Goal: Transaction & Acquisition: Purchase product/service

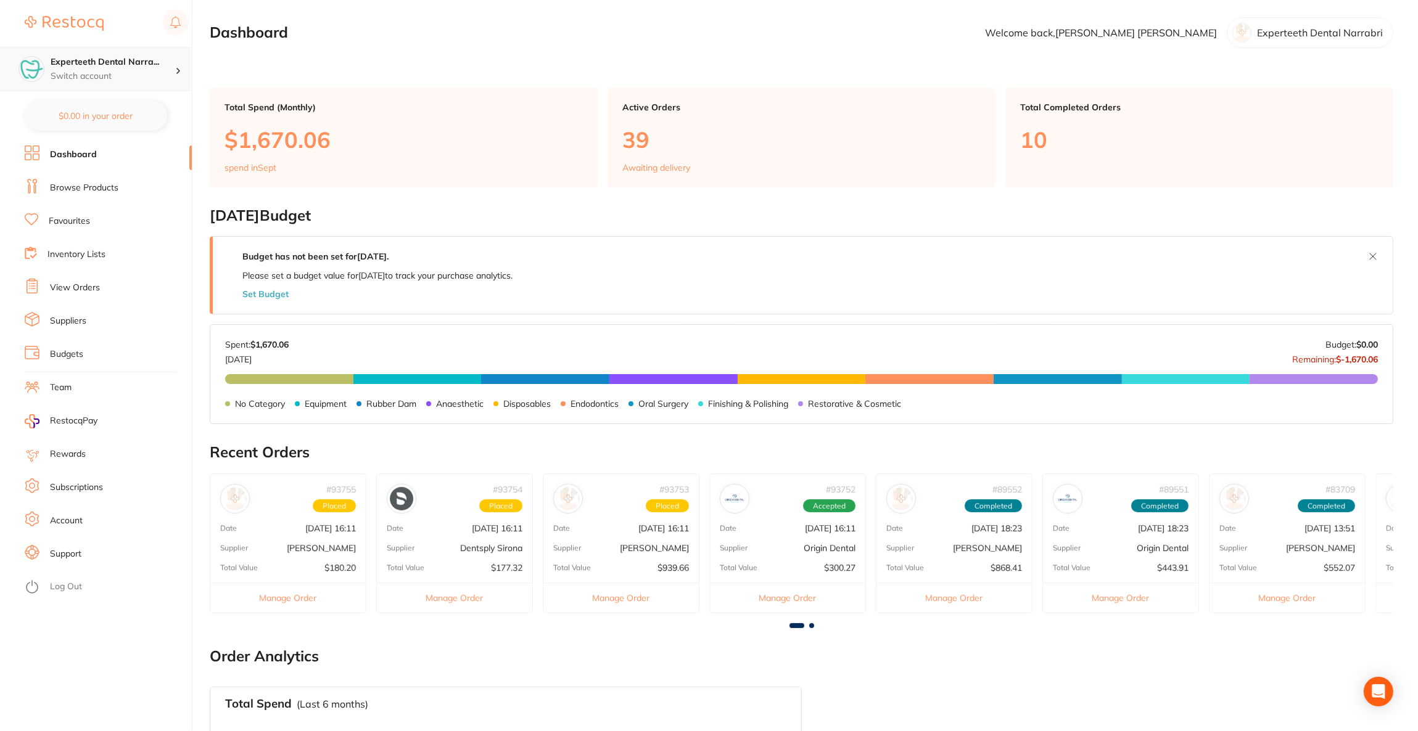
click at [158, 65] on h4 "Experteeth Dental Narra..." at bounding box center [113, 62] width 125 height 12
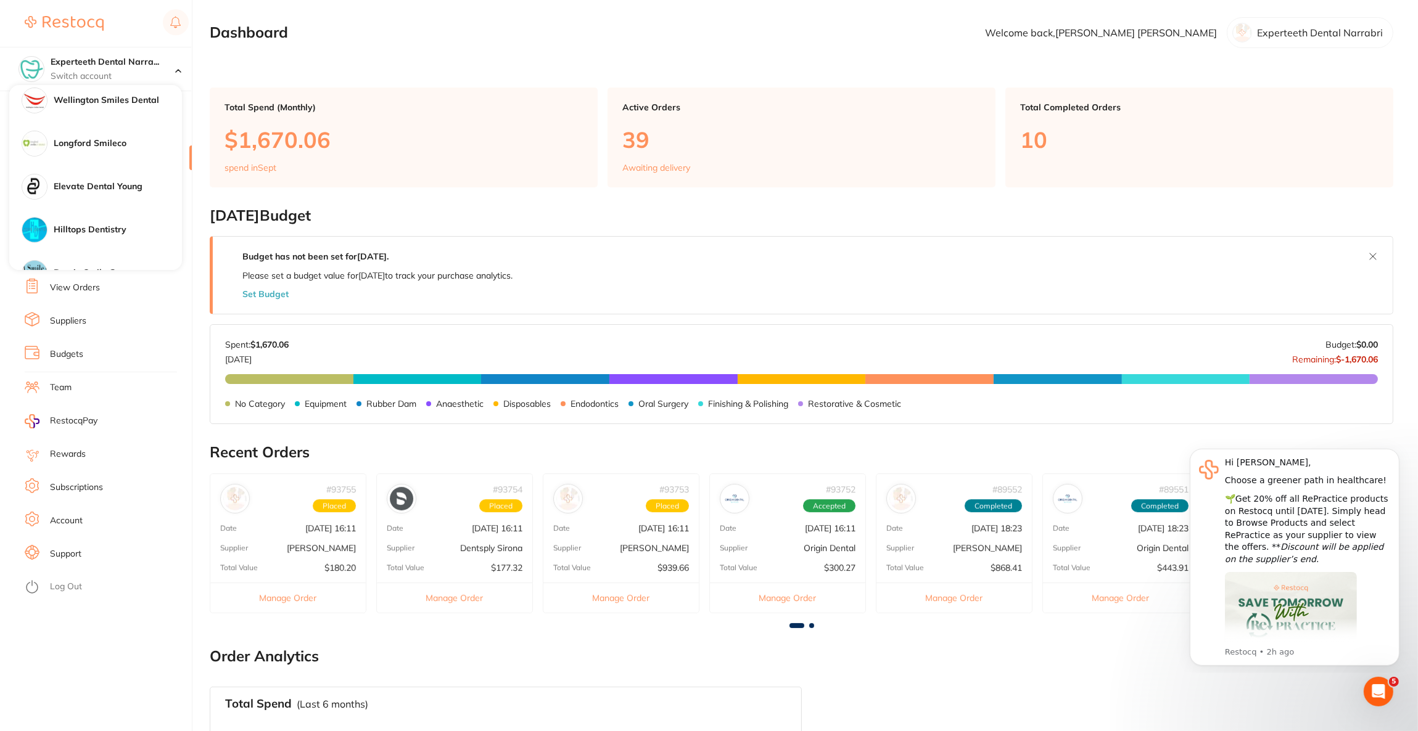
scroll to position [832, 0]
click at [138, 109] on div "Elevate Dental Young" at bounding box center [95, 94] width 173 height 43
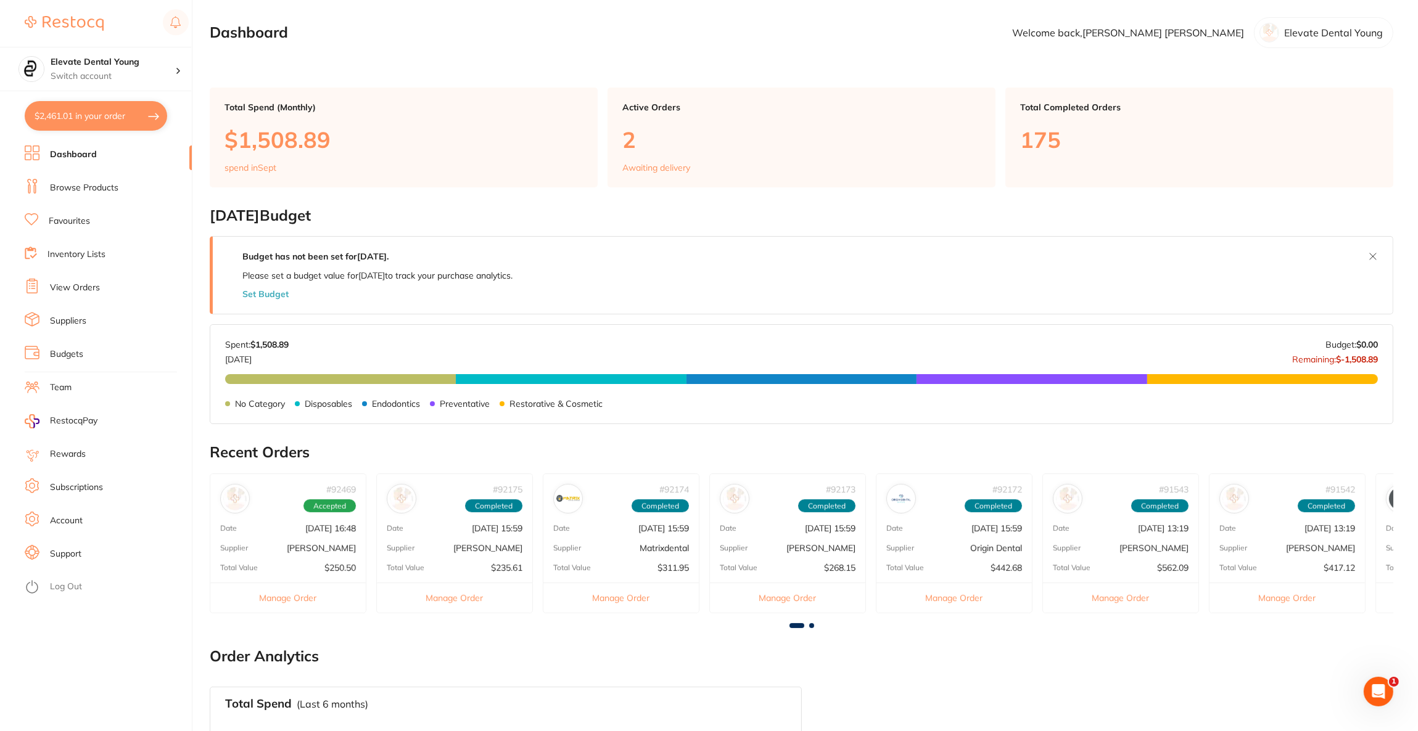
click at [138, 113] on button "$2,461.01 in your order" at bounding box center [96, 116] width 142 height 30
checkbox input "true"
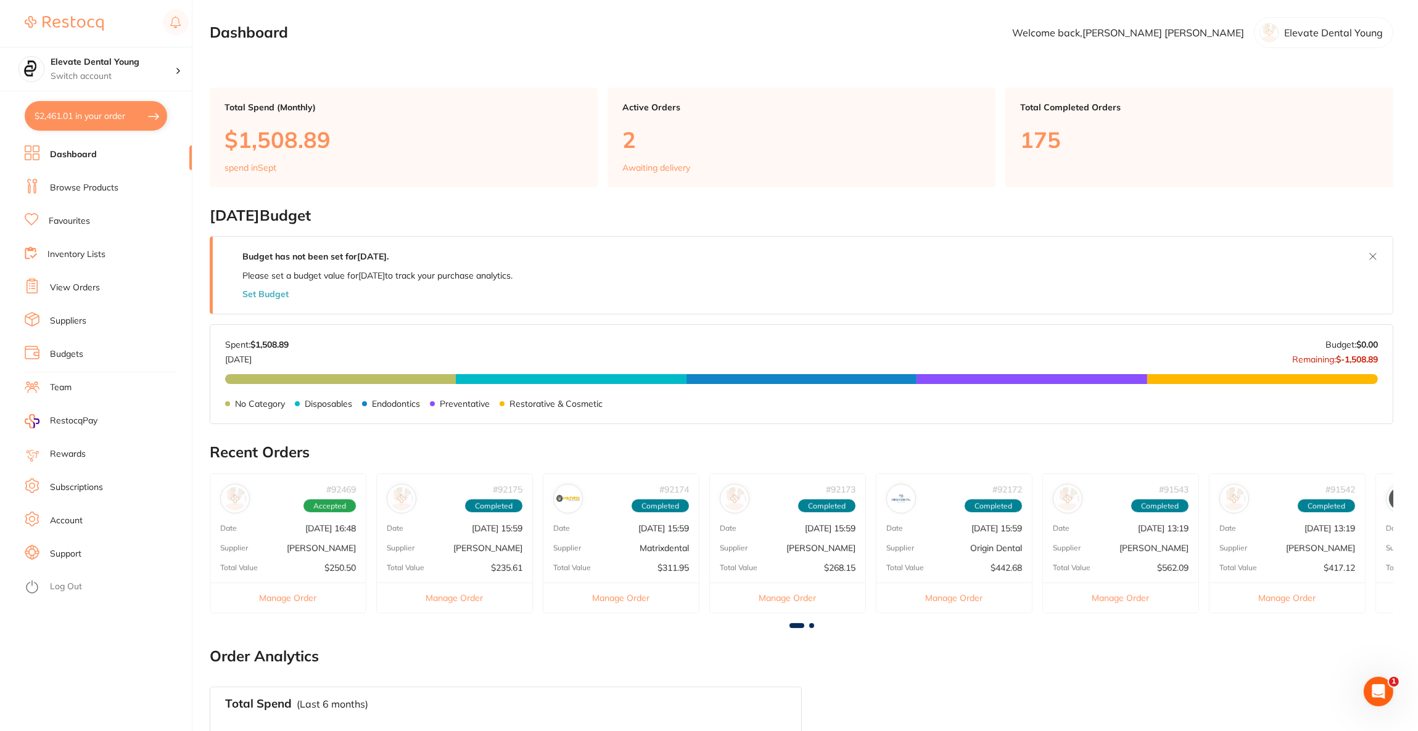
checkbox input "true"
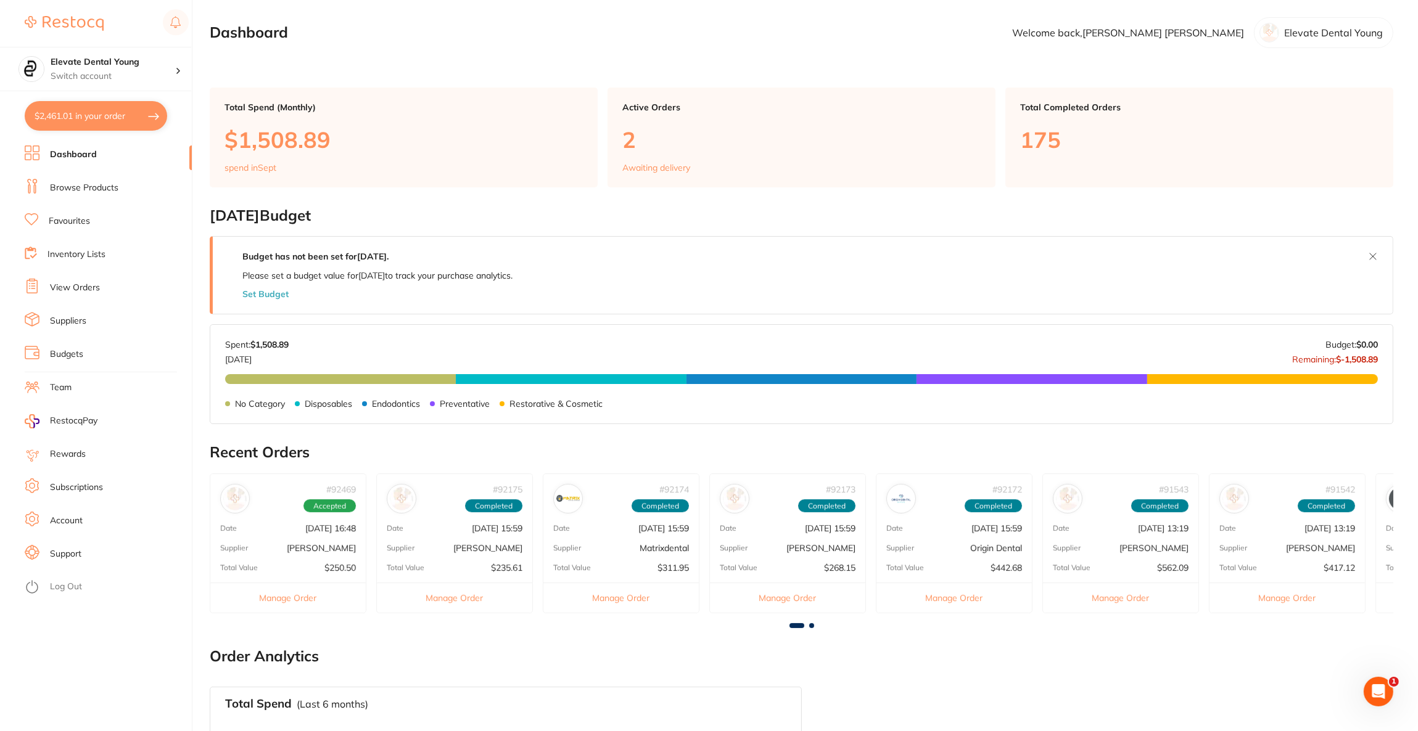
checkbox input "true"
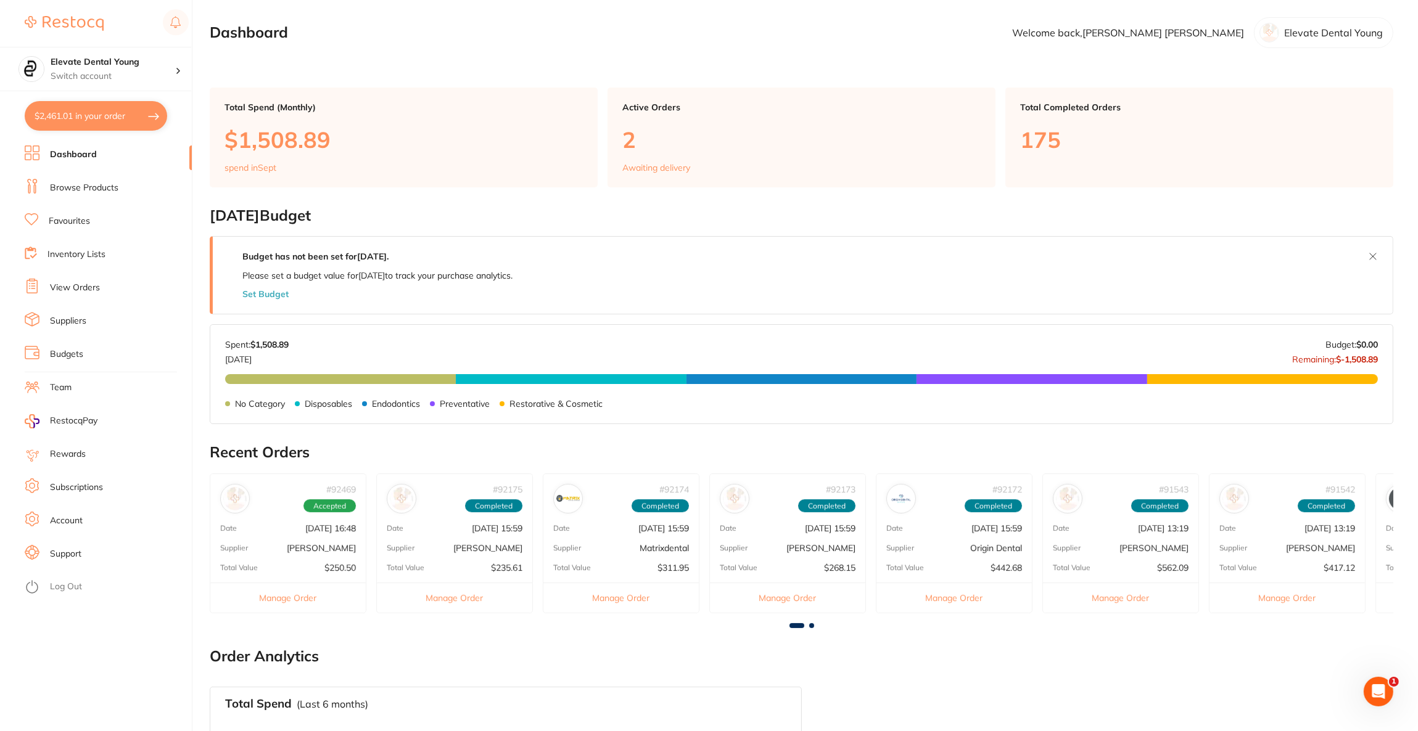
checkbox input "true"
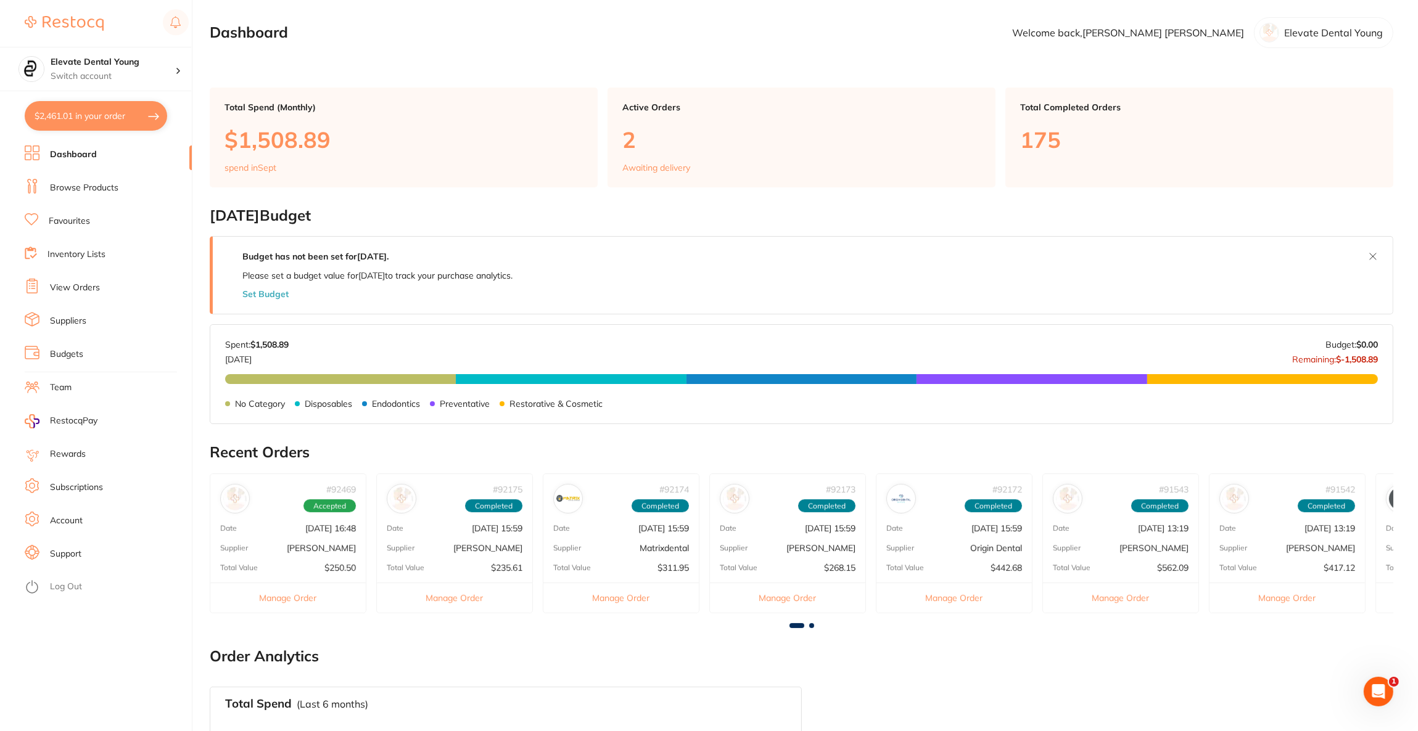
checkbox input "true"
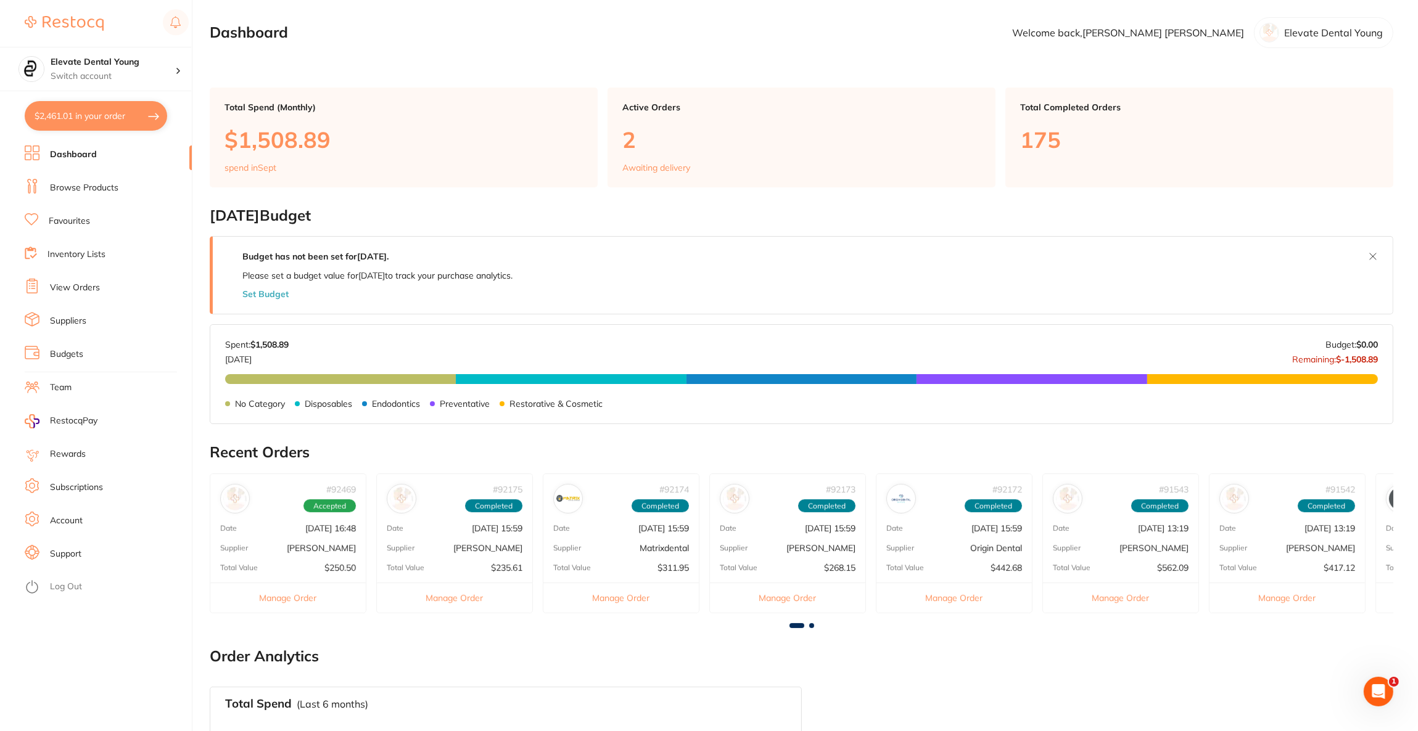
checkbox input "true"
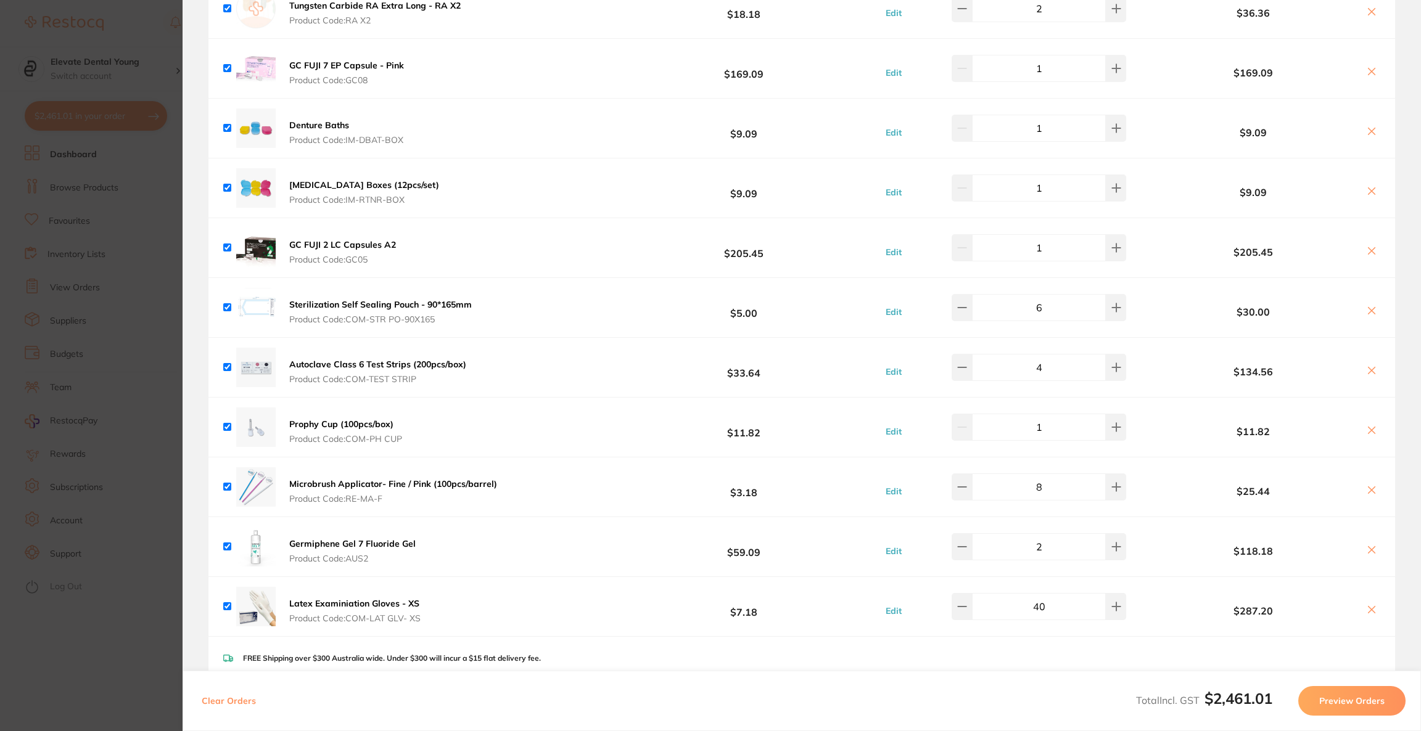
scroll to position [185, 0]
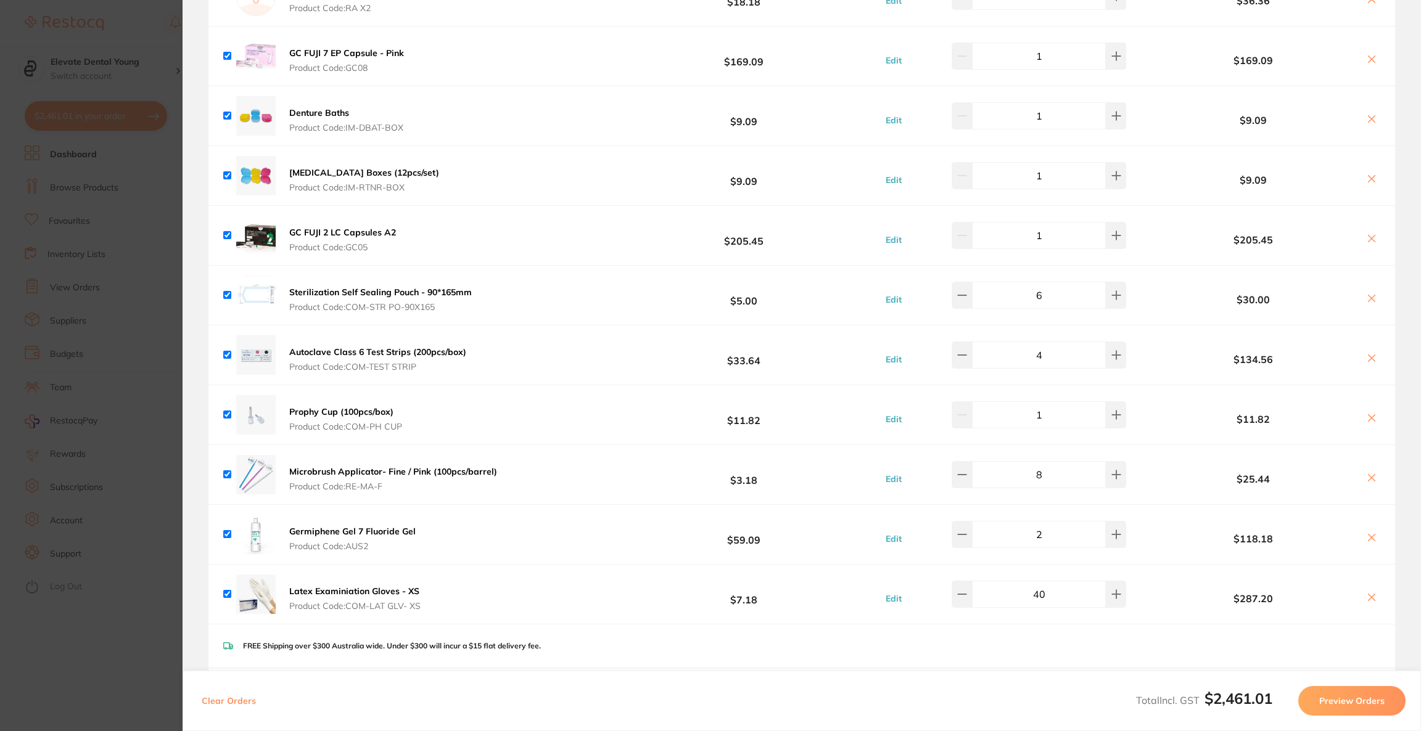
click at [1371, 240] on icon at bounding box center [1371, 239] width 10 height 10
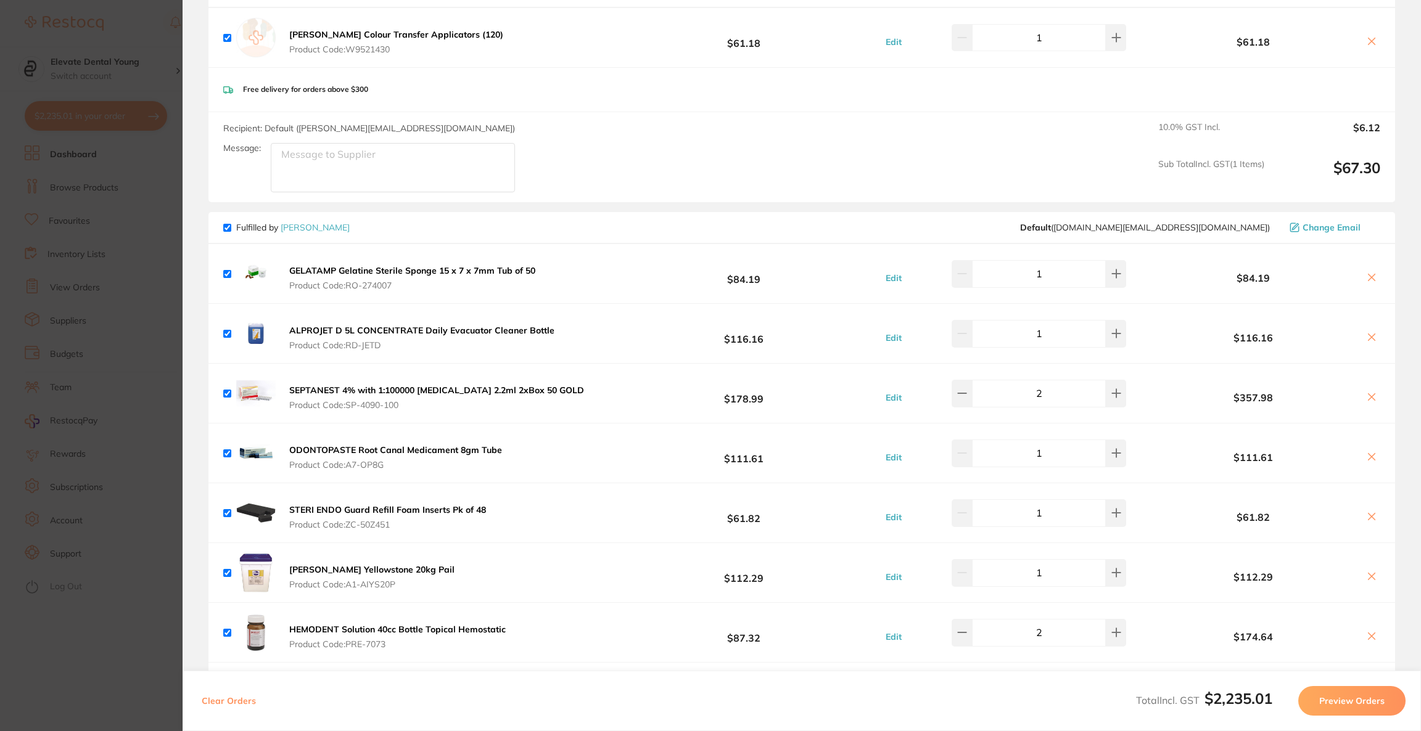
scroll to position [1295, 0]
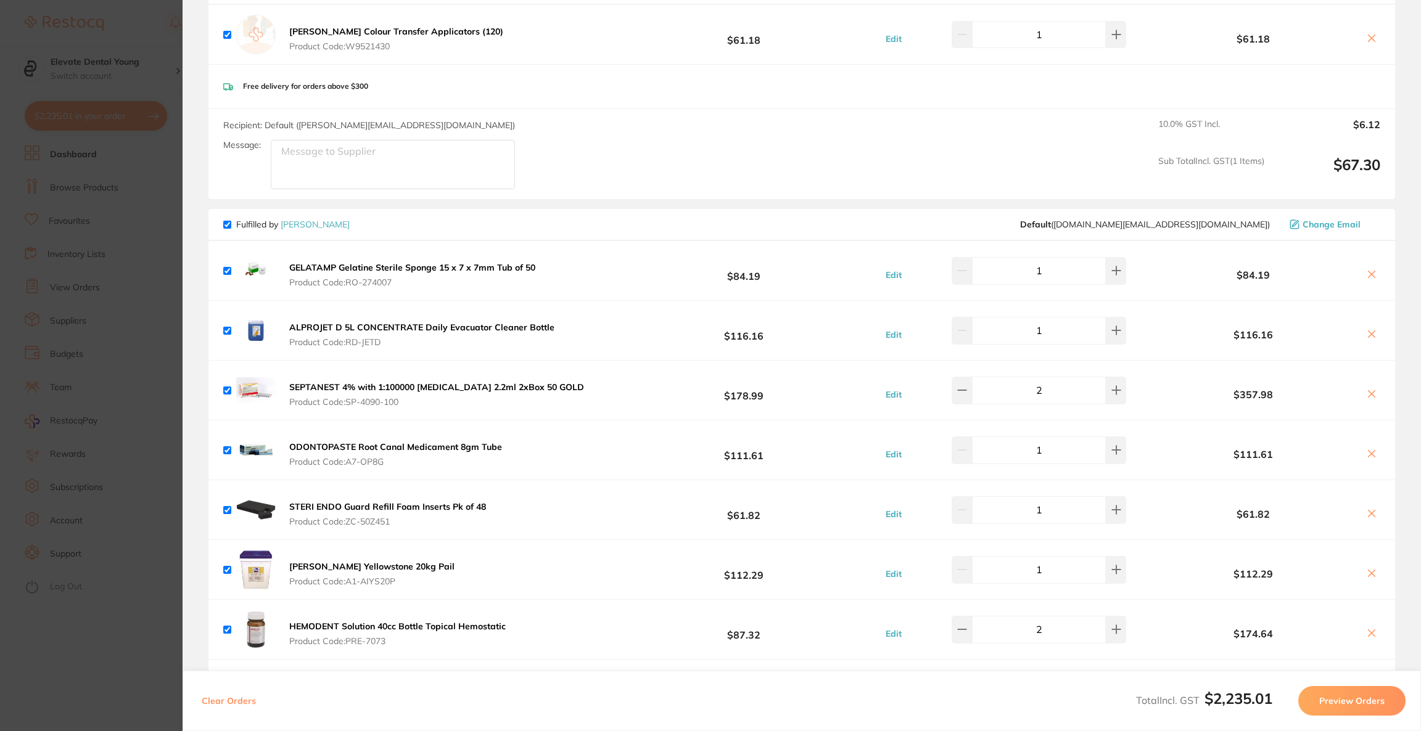
click at [1370, 513] on icon at bounding box center [1371, 514] width 10 height 10
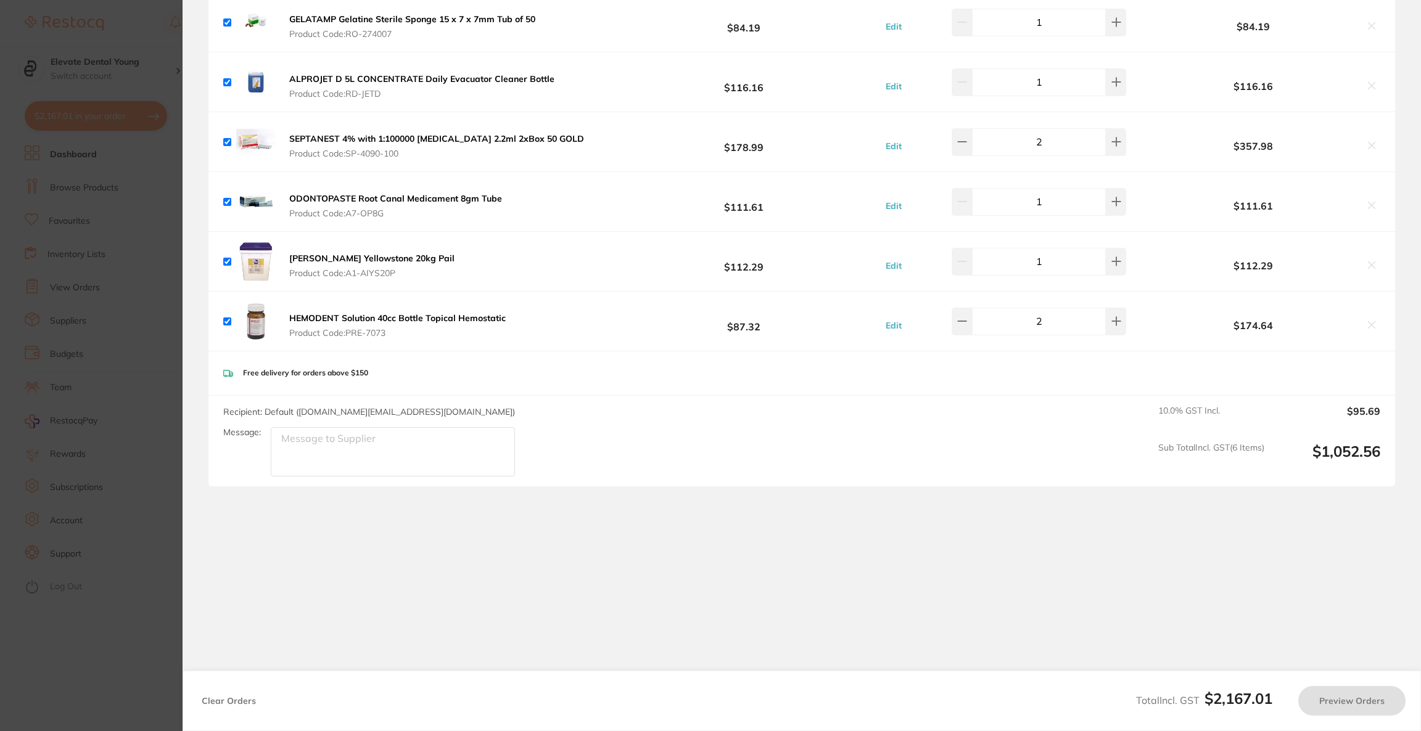
checkbox input "true"
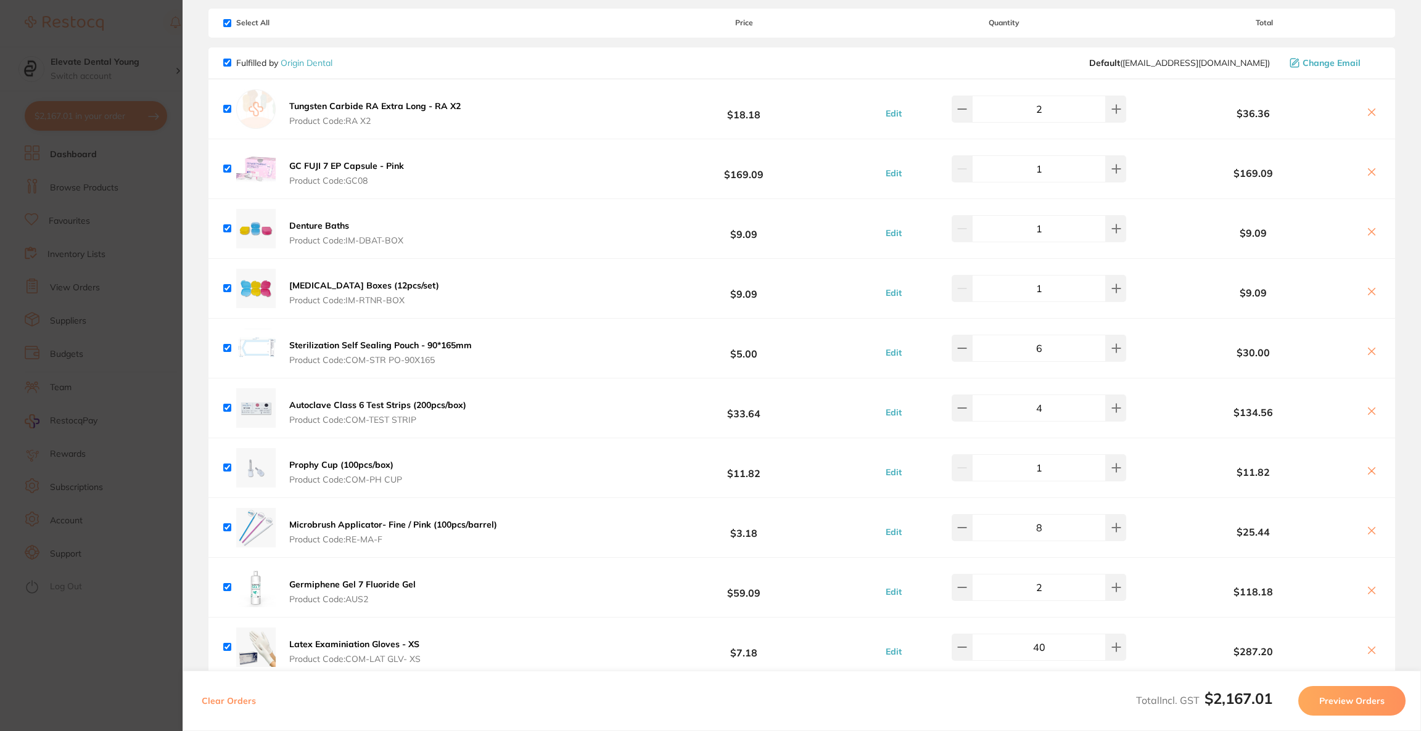
scroll to position [0, 0]
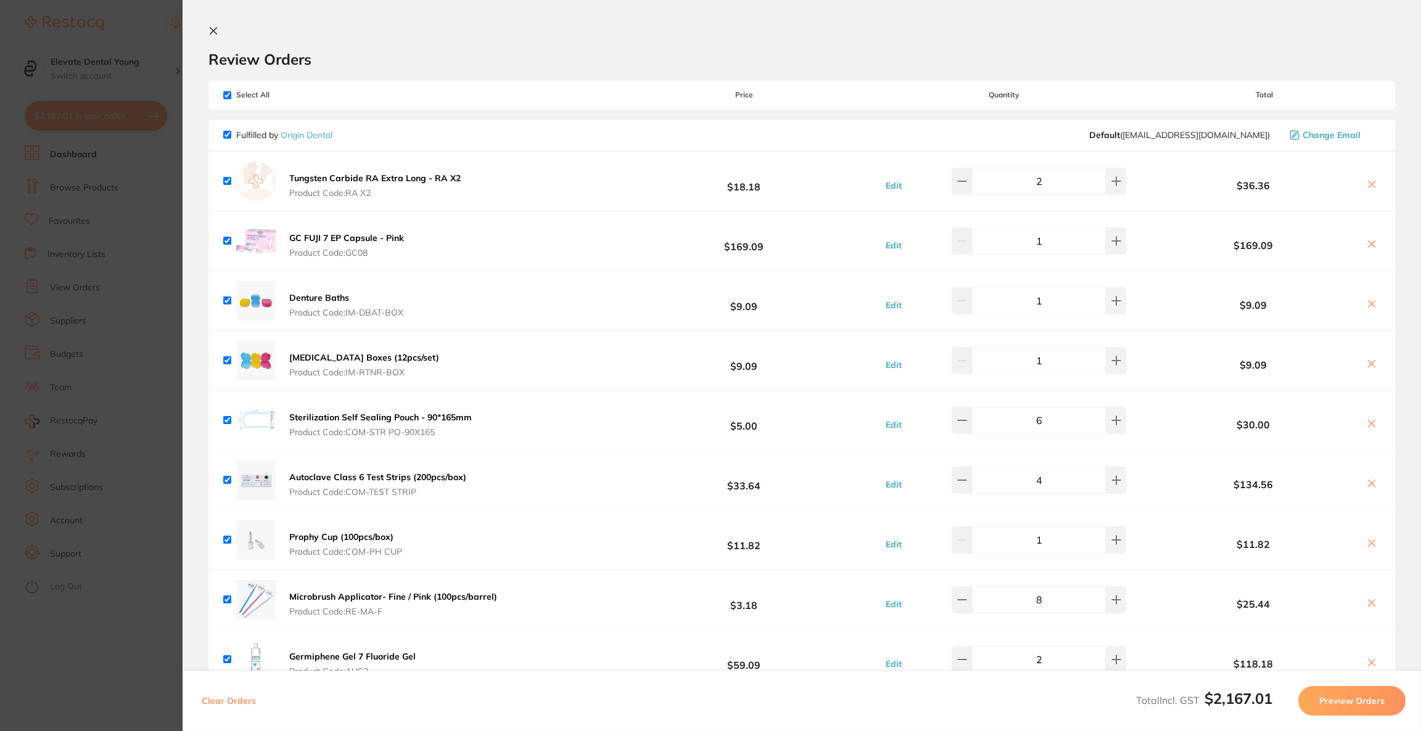
click at [131, 36] on section "Update RRP Set your pre negotiated price for this item. Item Agreed RRP (excl. …" at bounding box center [710, 365] width 1421 height 731
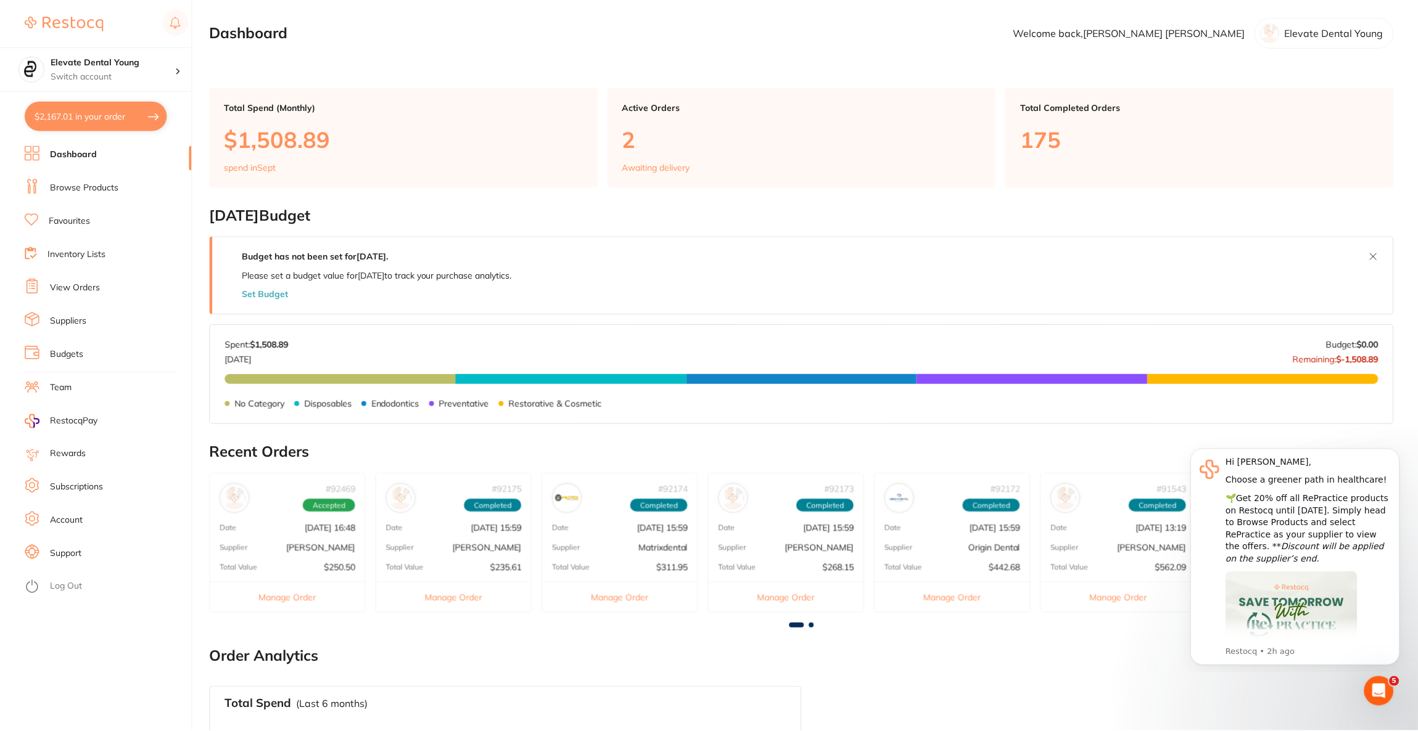
scroll to position [1, 0]
click at [98, 197] on ul "Dashboard Browse Products Favourites Inventory Lists View Orders Suppliers Budg…" at bounding box center [108, 439] width 167 height 586
click at [98, 192] on link "Browse Products" at bounding box center [84, 188] width 68 height 12
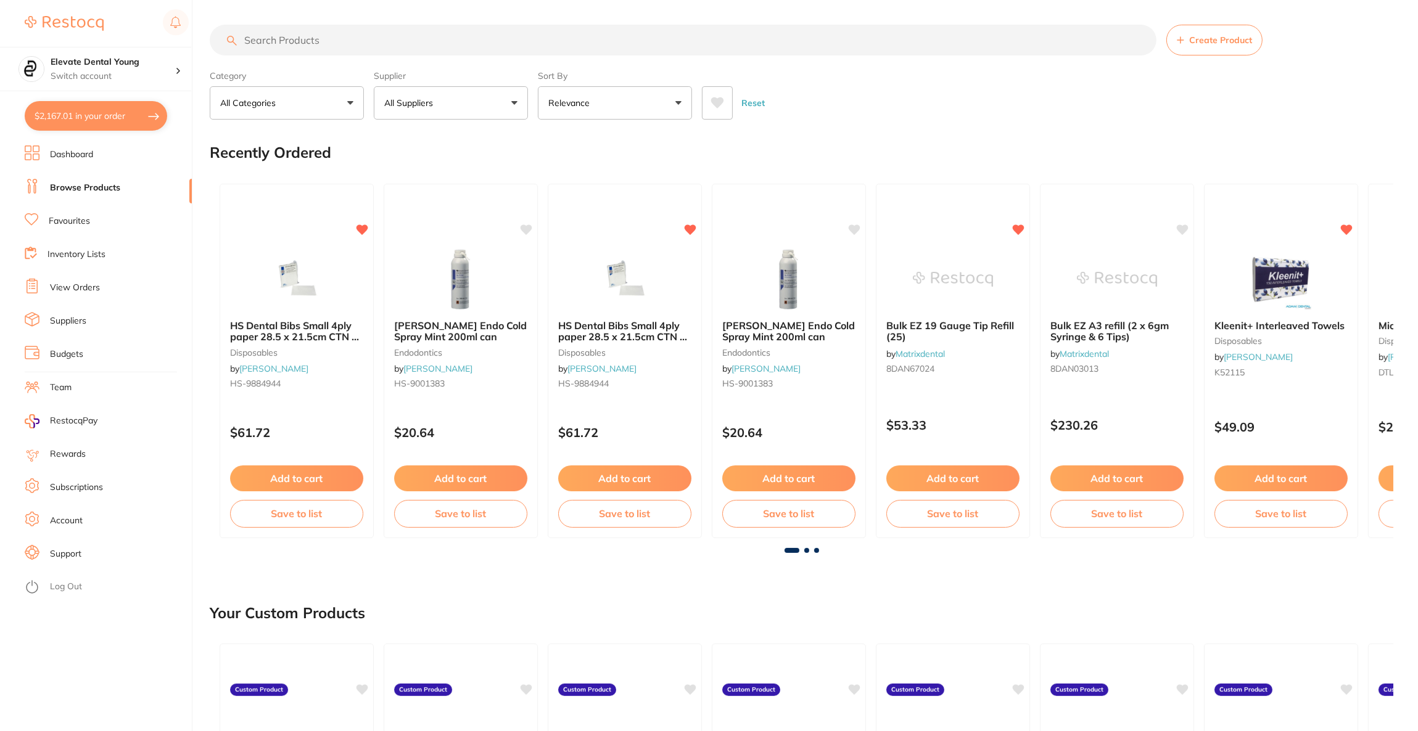
click at [352, 61] on section "Create Product Category All Categories All Categories 3D Printing anaesthetic a…" at bounding box center [801, 72] width 1183 height 95
click at [350, 43] on input "search" at bounding box center [683, 40] width 947 height 31
type input "fuji 2 A2"
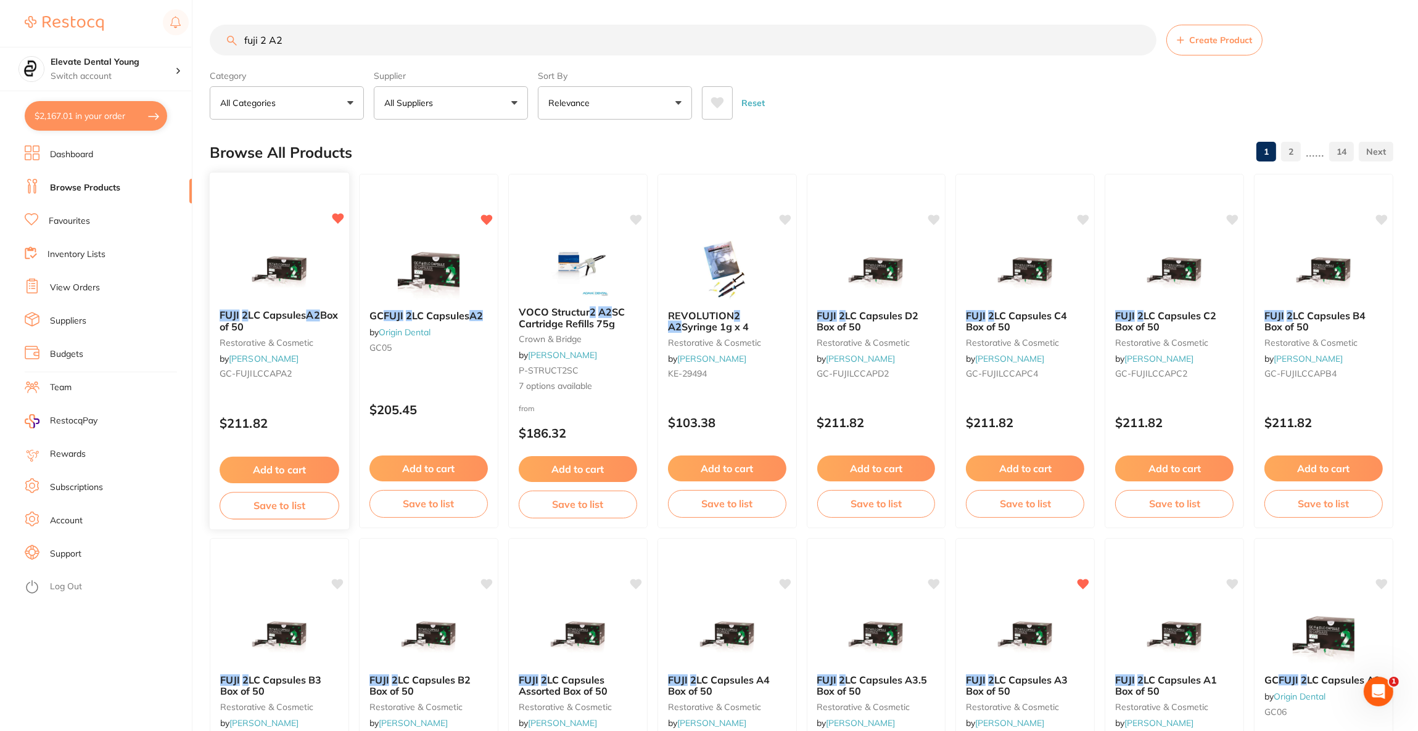
click at [327, 274] on div at bounding box center [279, 268] width 139 height 62
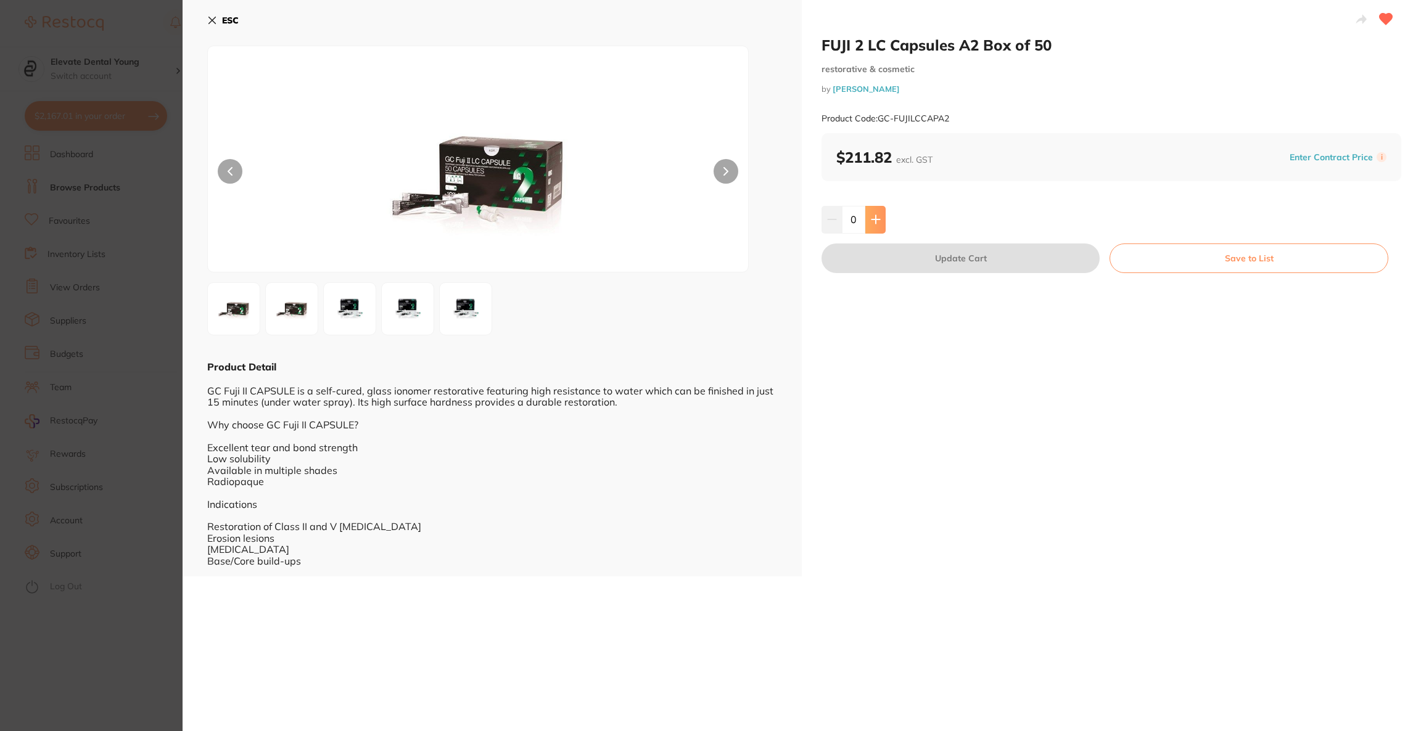
click at [872, 227] on button at bounding box center [875, 219] width 20 height 27
type input "1"
click at [877, 253] on button "Update Cart" at bounding box center [960, 259] width 278 height 30
checkbox input "false"
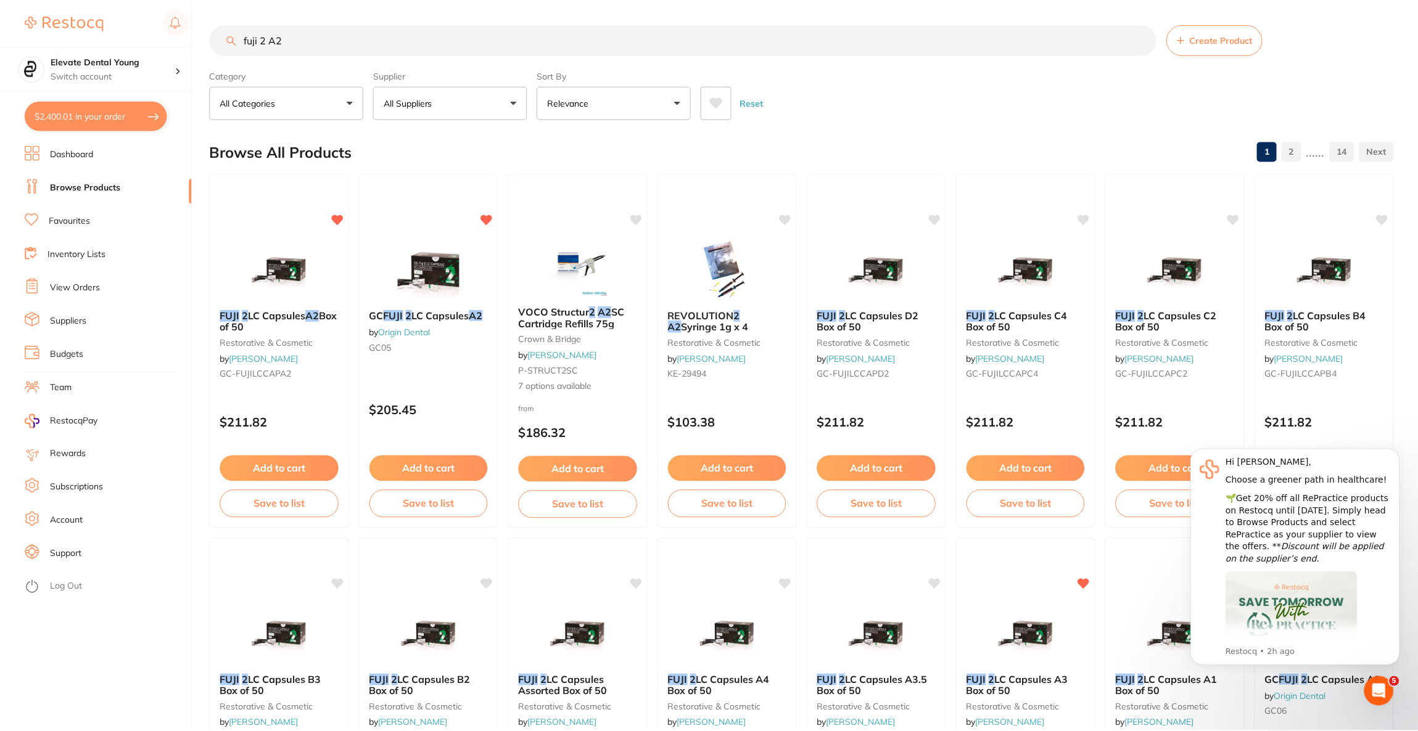
scroll to position [1, 0]
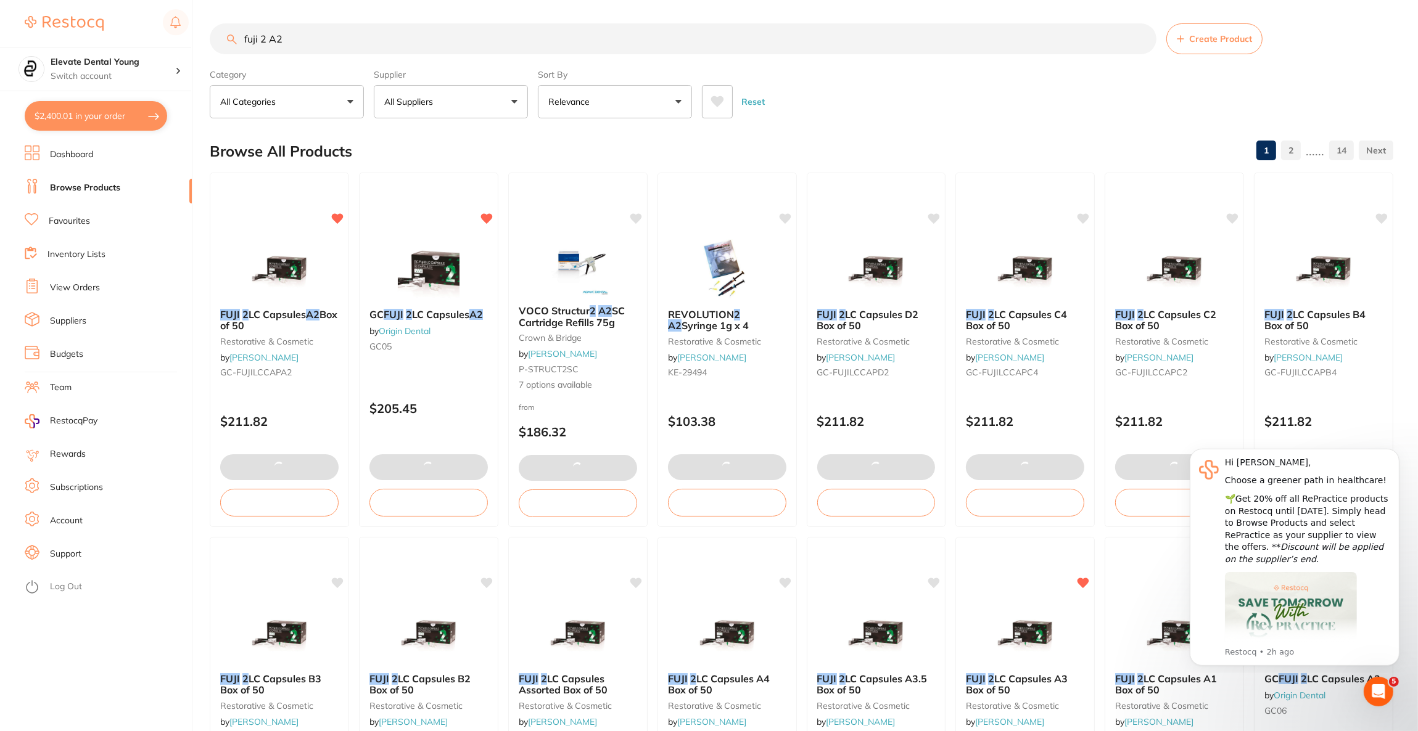
drag, startPoint x: 316, startPoint y: 35, endPoint x: 231, endPoint y: 44, distance: 85.5
click at [231, 44] on input "fuji 2 A2" at bounding box center [683, 38] width 947 height 31
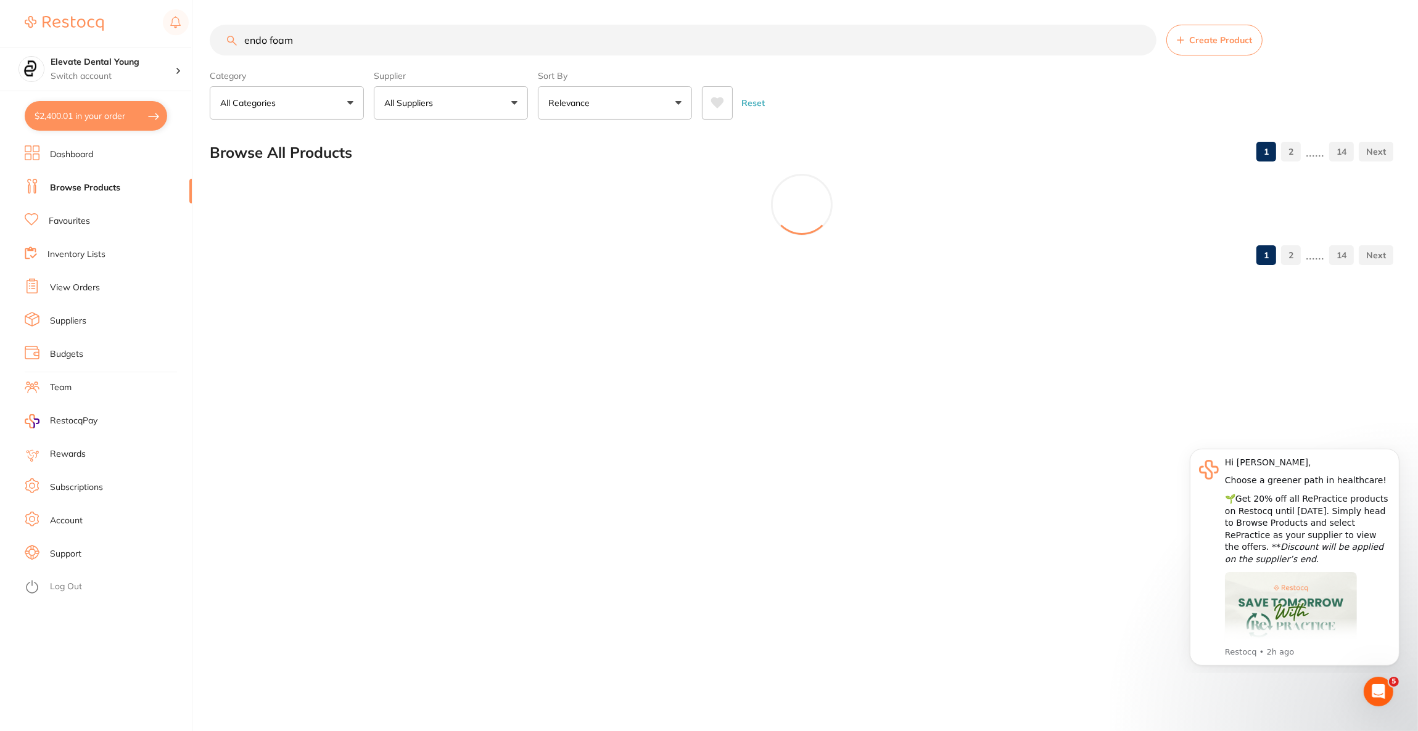
scroll to position [0, 0]
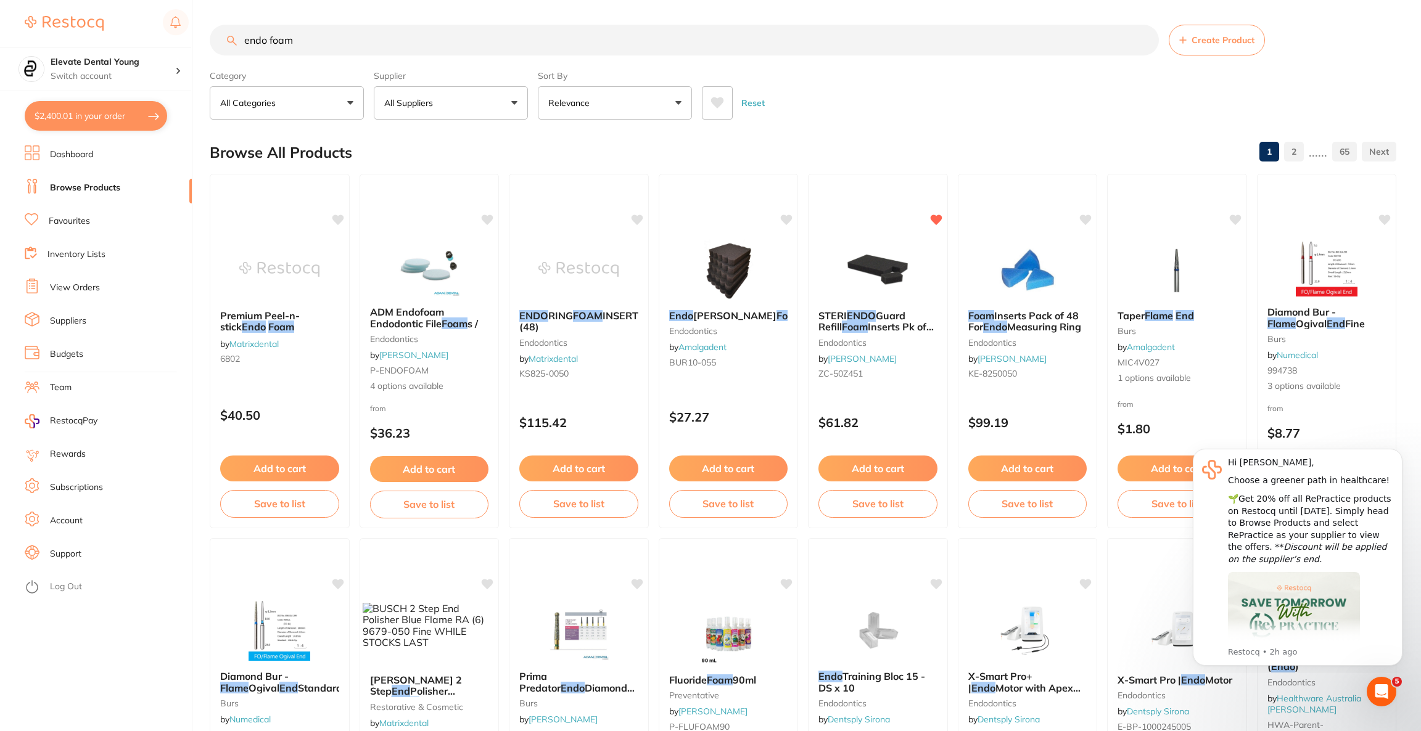
type input "endo foam"
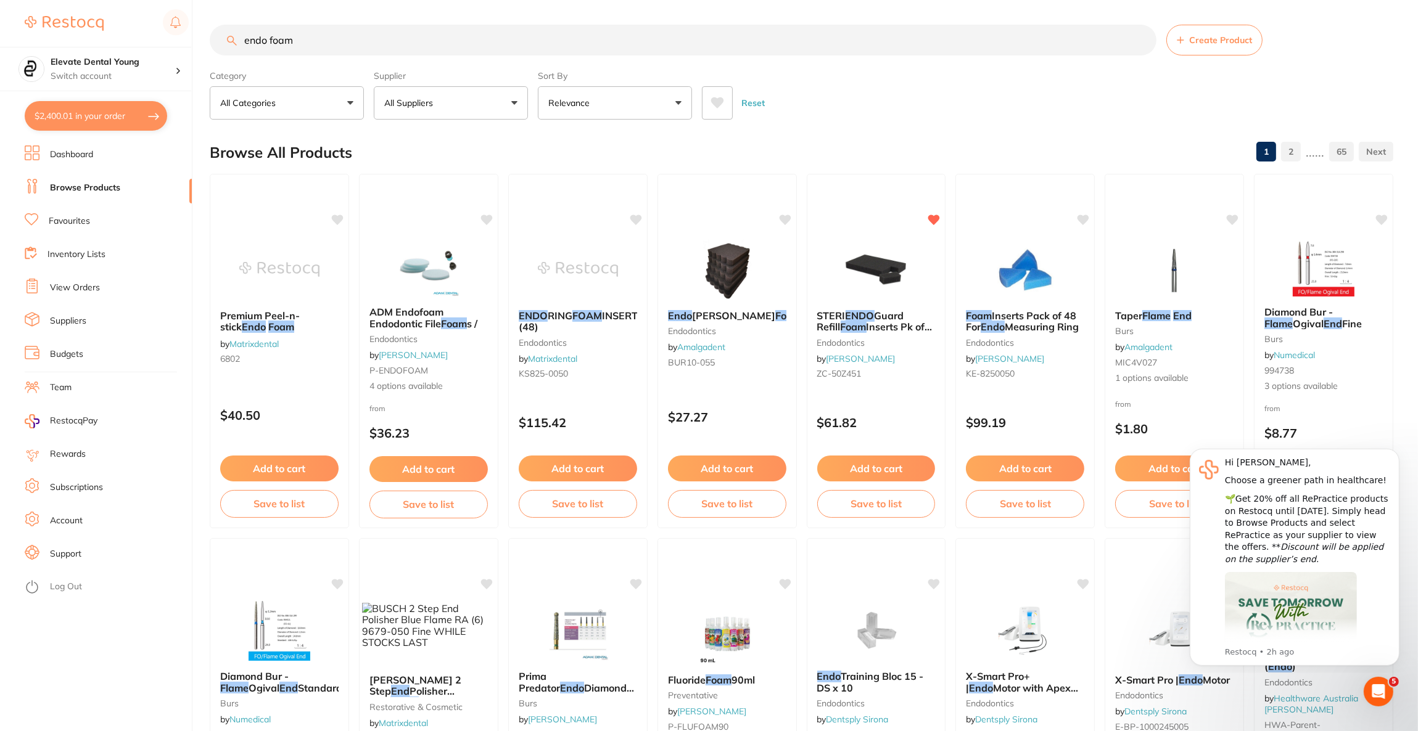
click at [500, 109] on button "All Suppliers" at bounding box center [451, 102] width 154 height 33
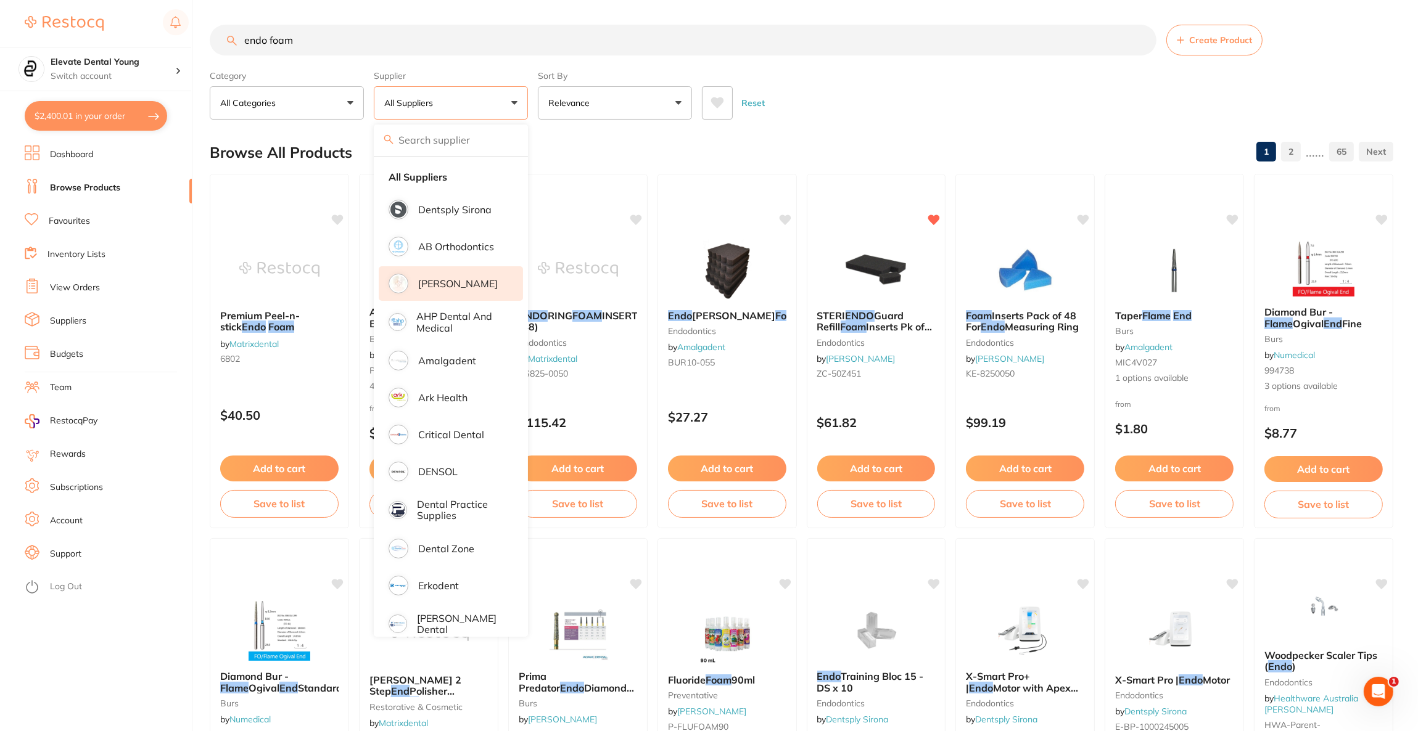
click at [456, 280] on p "[PERSON_NAME]" at bounding box center [458, 283] width 80 height 11
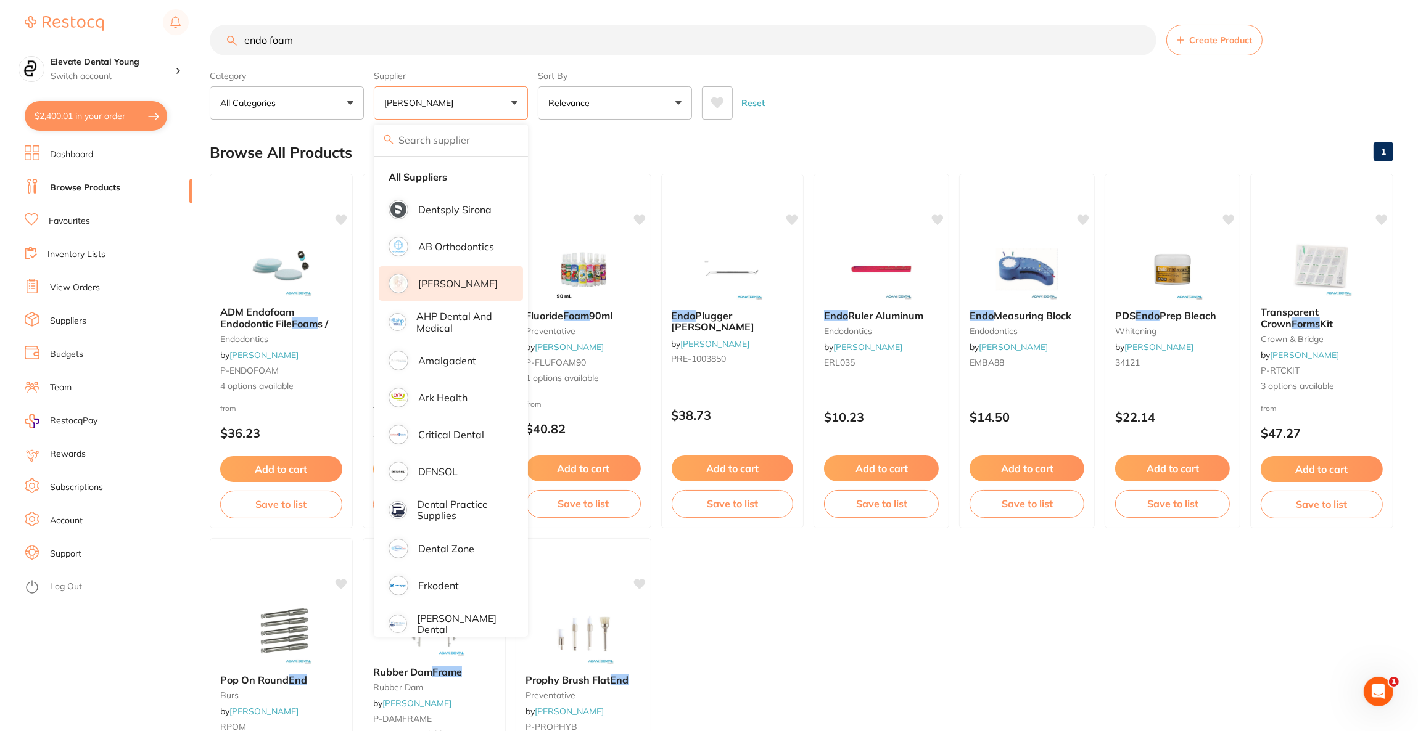
click at [930, 95] on div "Reset" at bounding box center [1042, 97] width 681 height 43
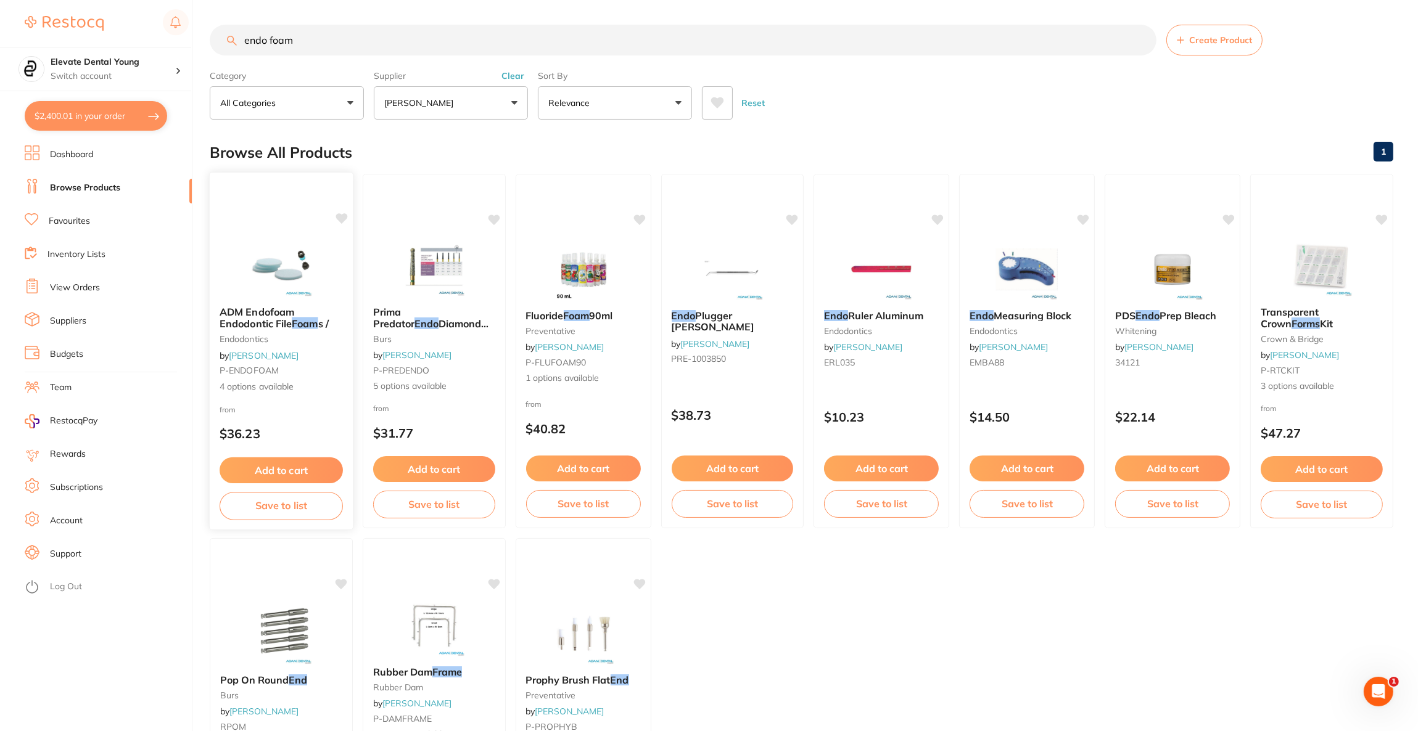
click at [276, 247] on img at bounding box center [280, 265] width 81 height 62
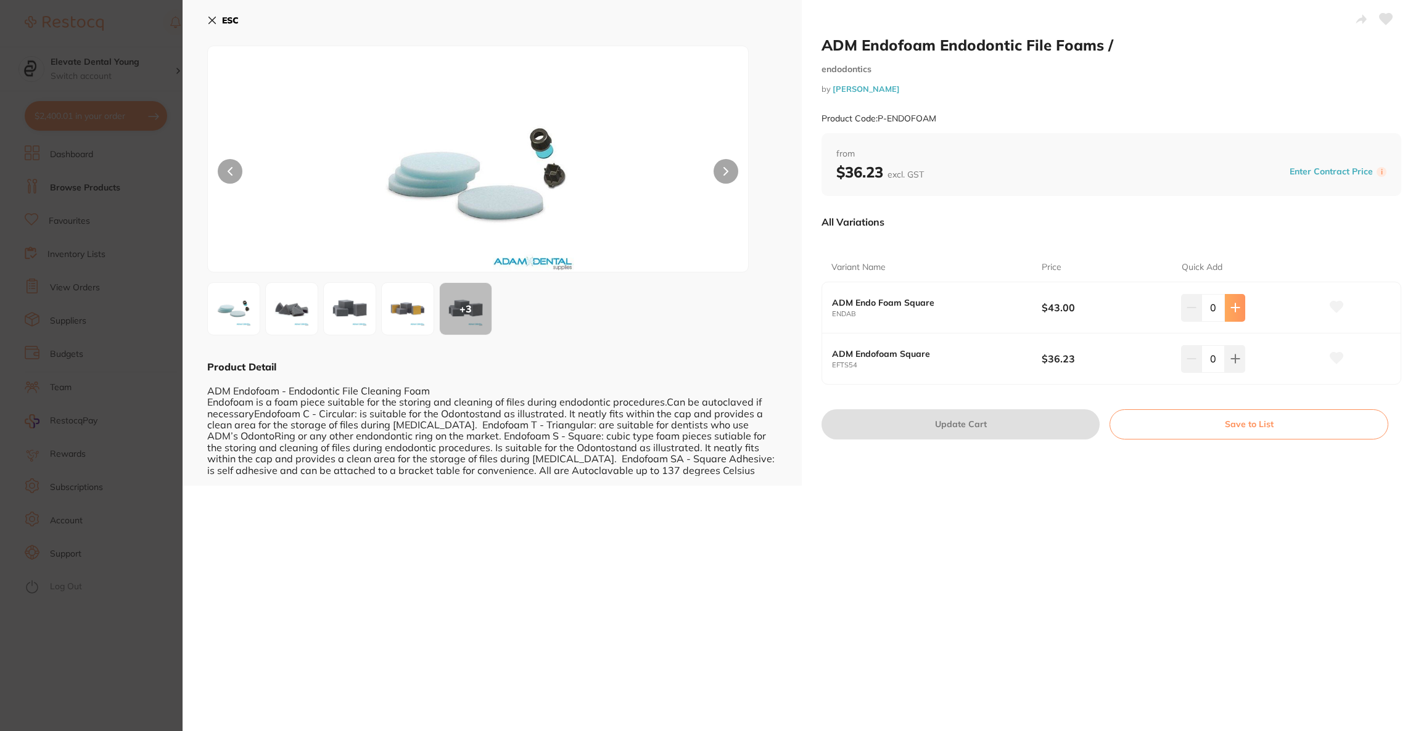
click at [1233, 310] on icon at bounding box center [1235, 308] width 10 height 10
type input "1"
click at [1065, 422] on button "Update Cart" at bounding box center [960, 424] width 278 height 30
checkbox input "false"
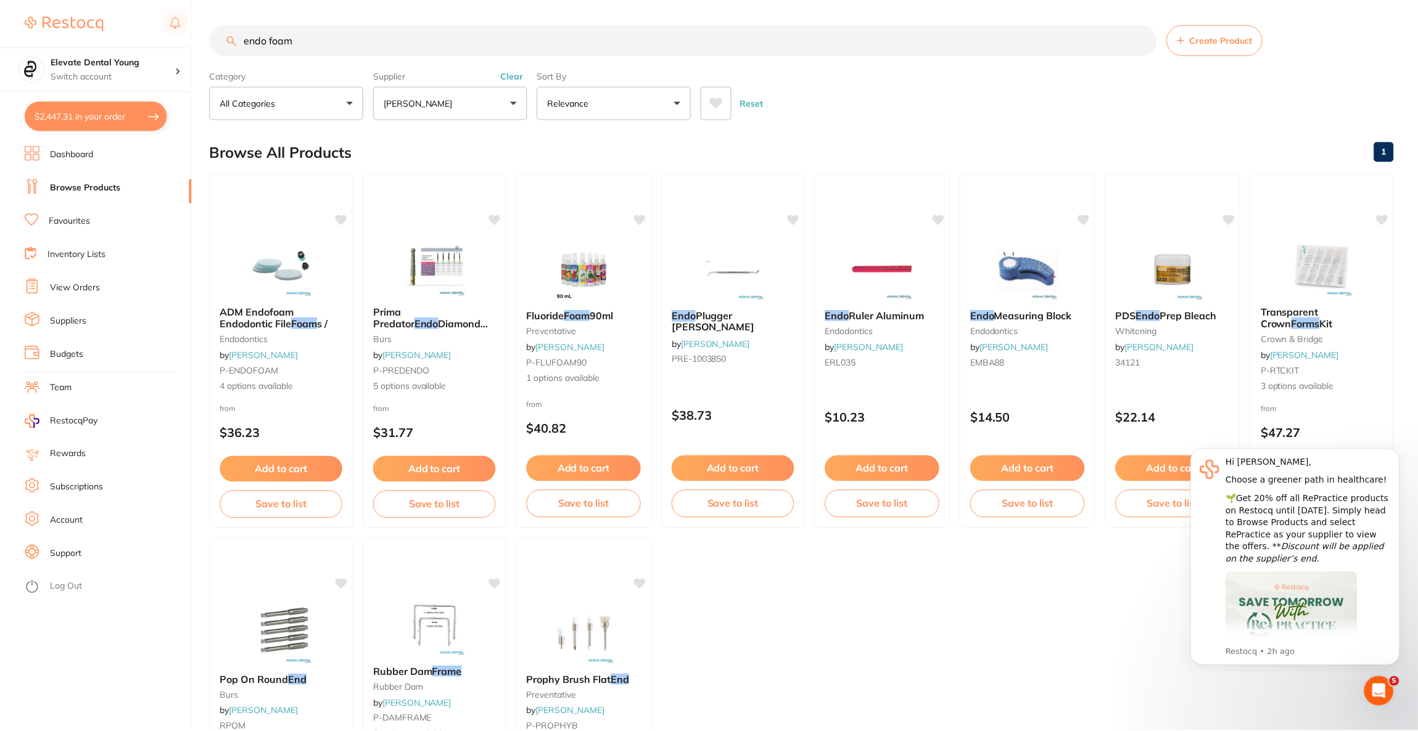
scroll to position [1, 0]
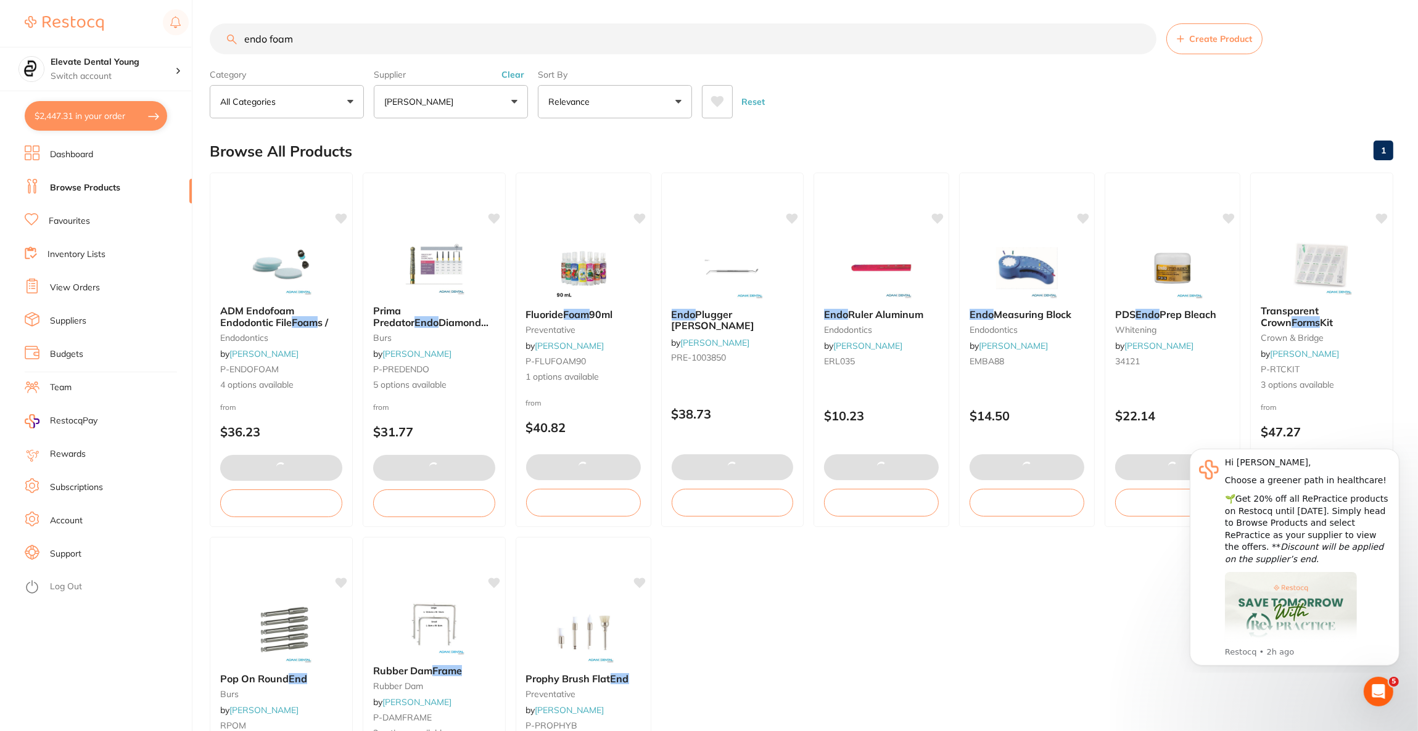
click at [112, 124] on button "$2,447.31 in your order" at bounding box center [96, 116] width 142 height 30
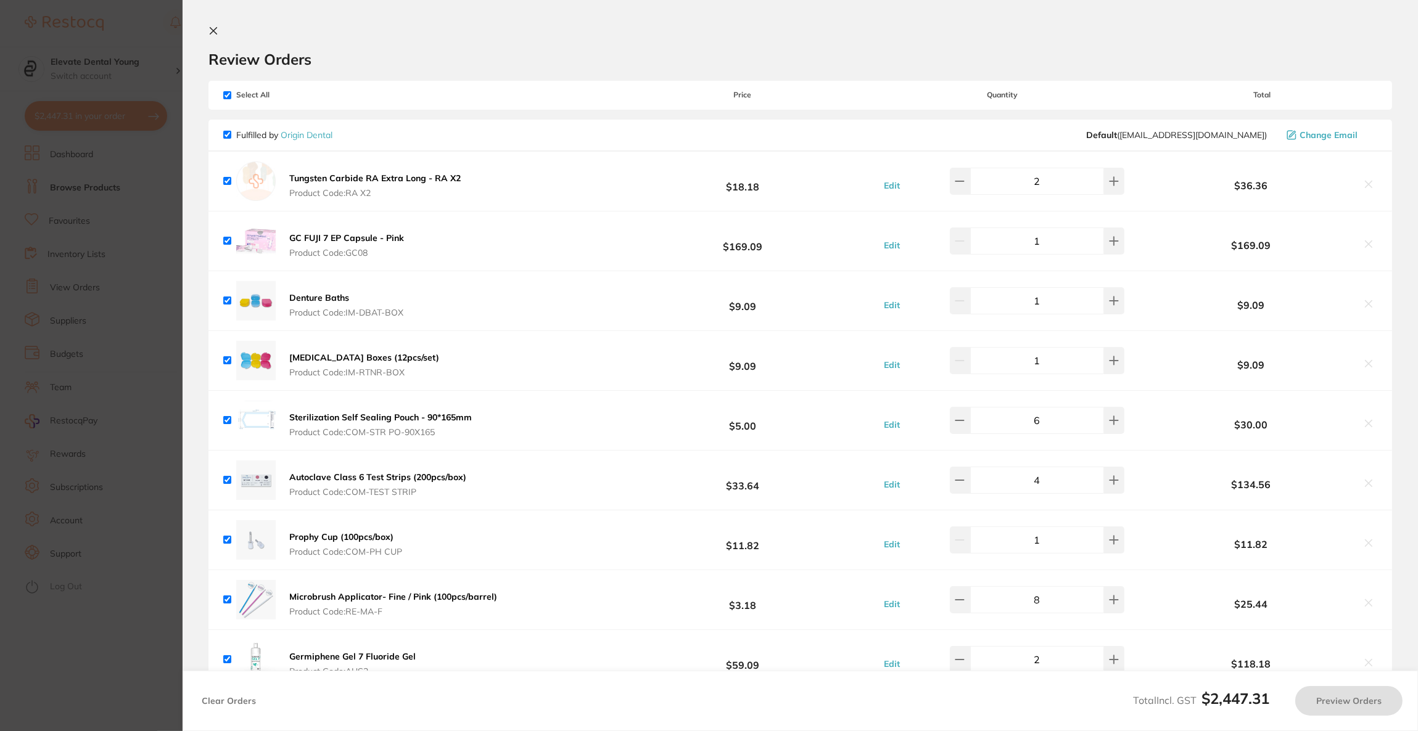
checkbox input "true"
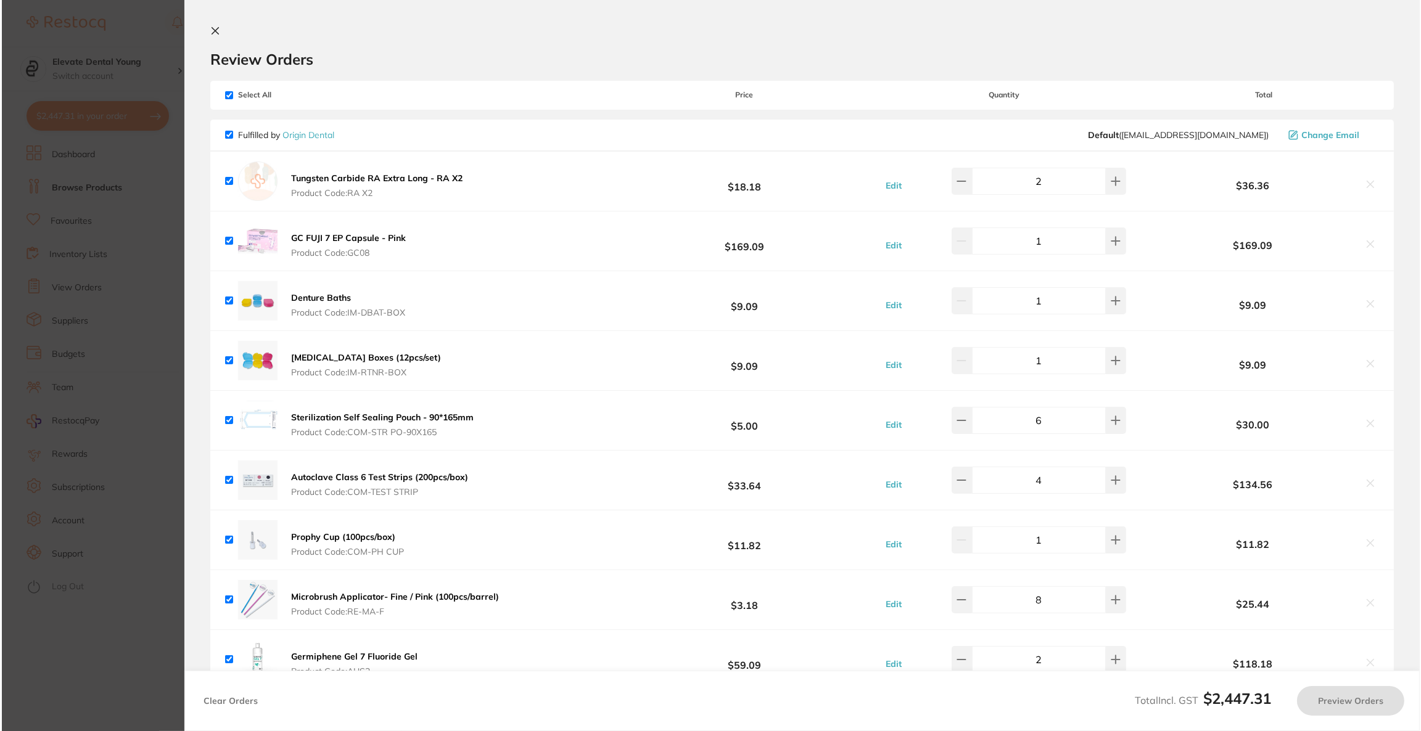
scroll to position [0, 0]
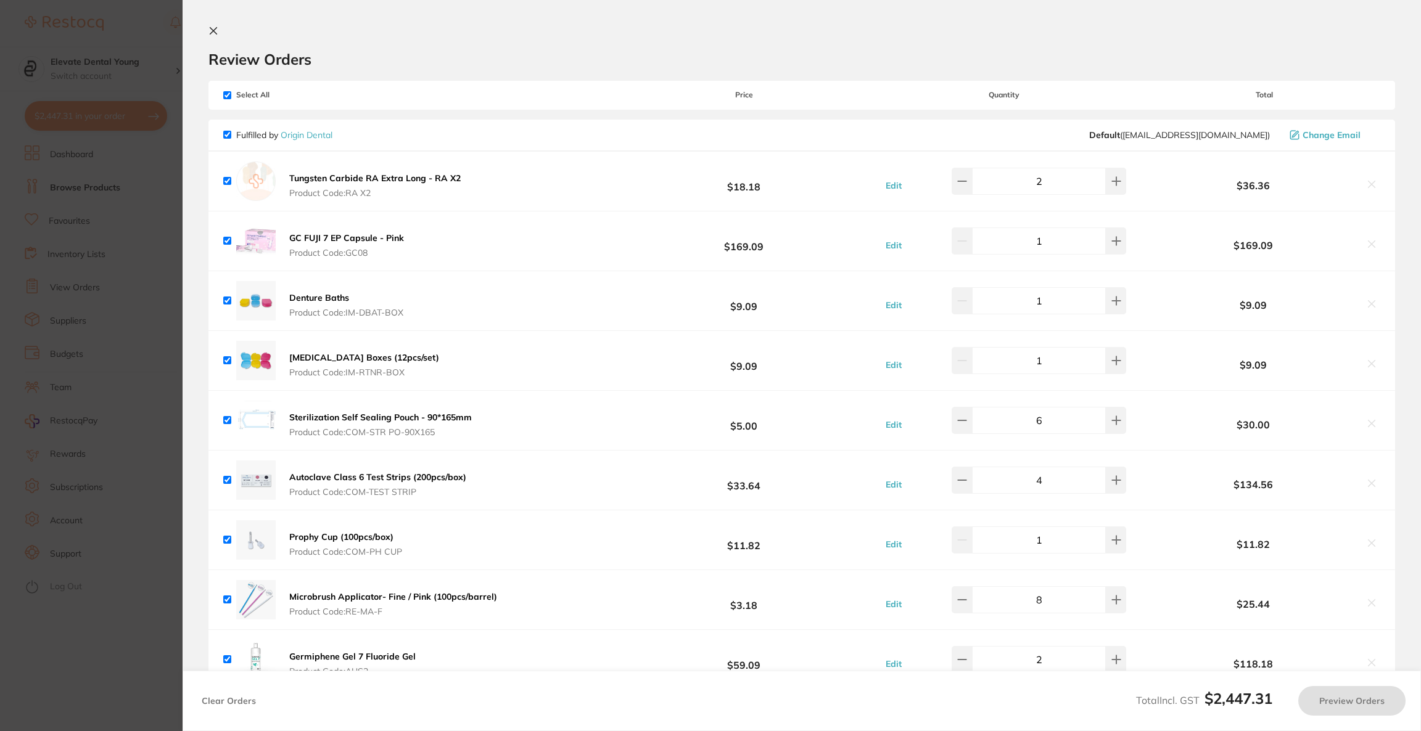
checkbox input "false"
checkbox input "true"
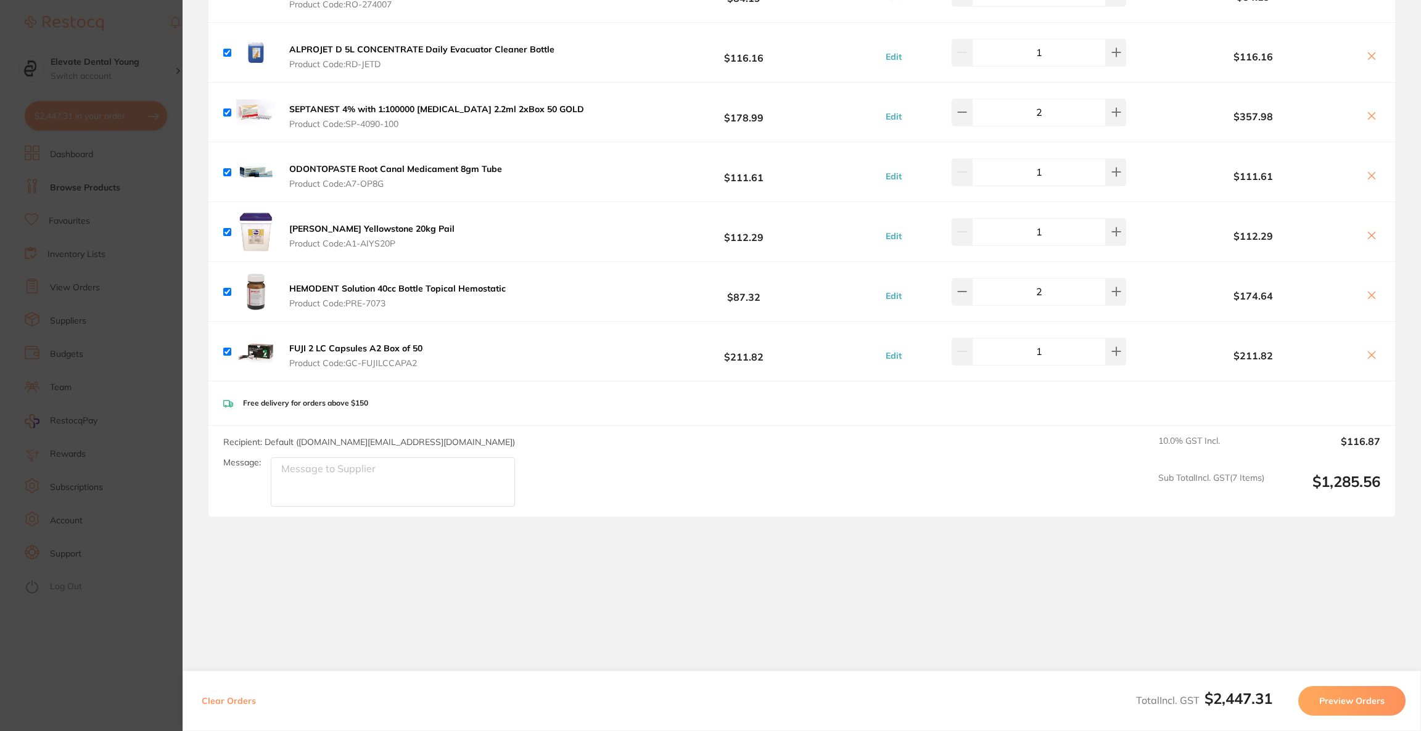
scroll to position [1663, 0]
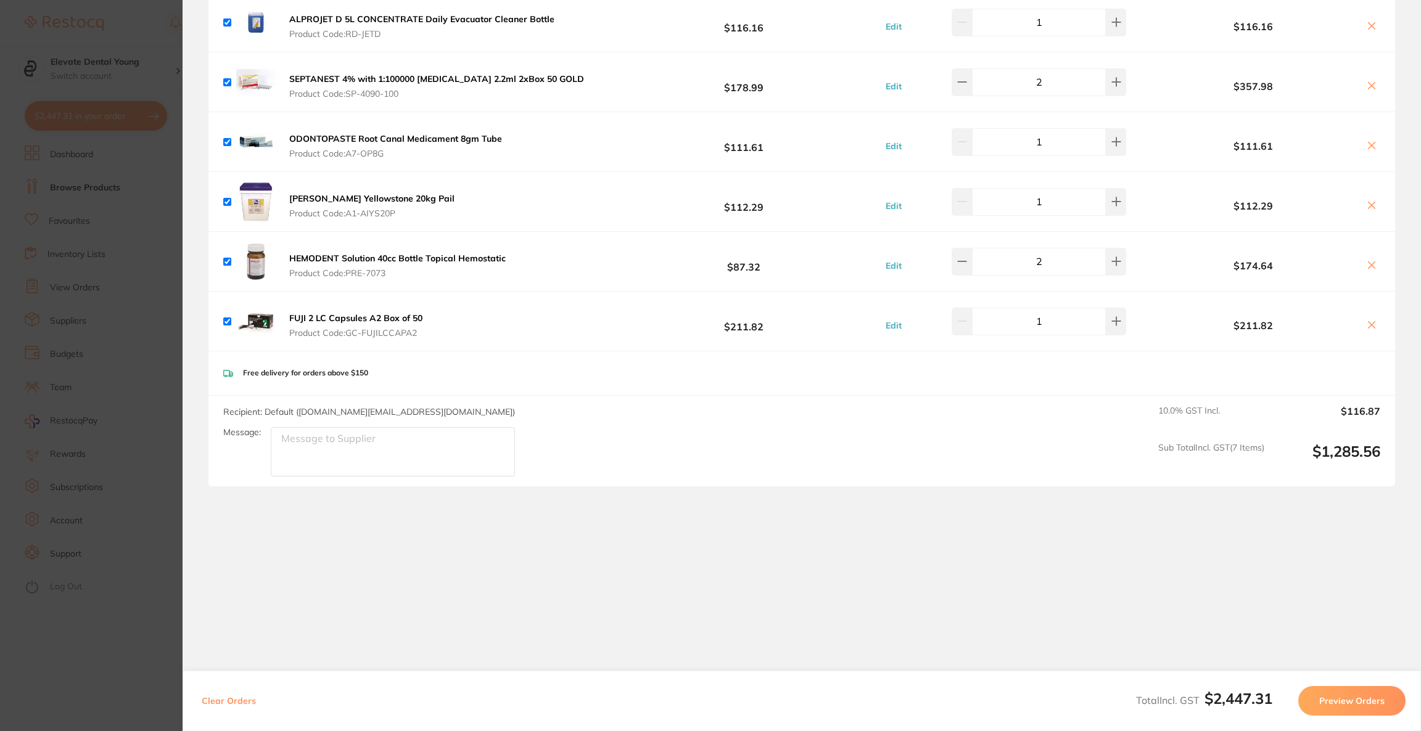
click at [1345, 702] on button "Preview Orders" at bounding box center [1351, 701] width 107 height 30
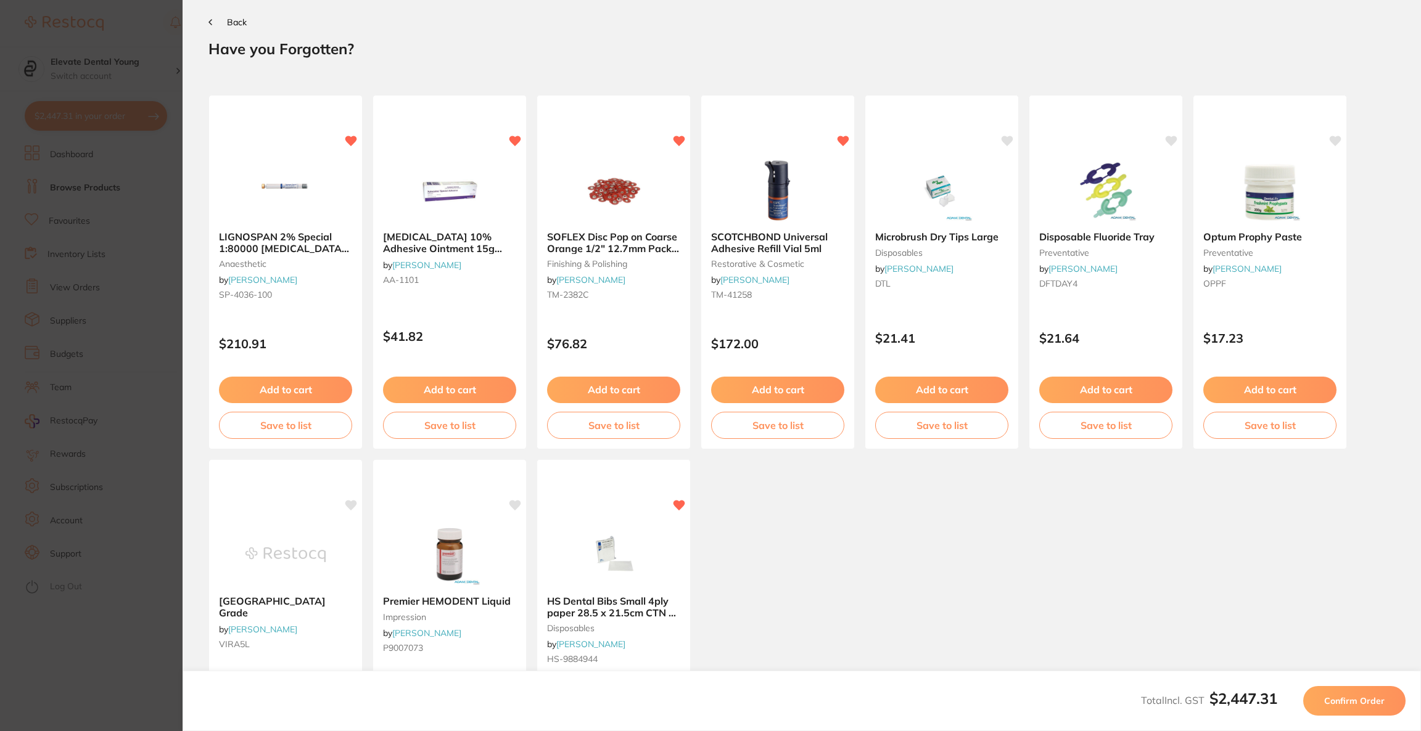
scroll to position [0, 0]
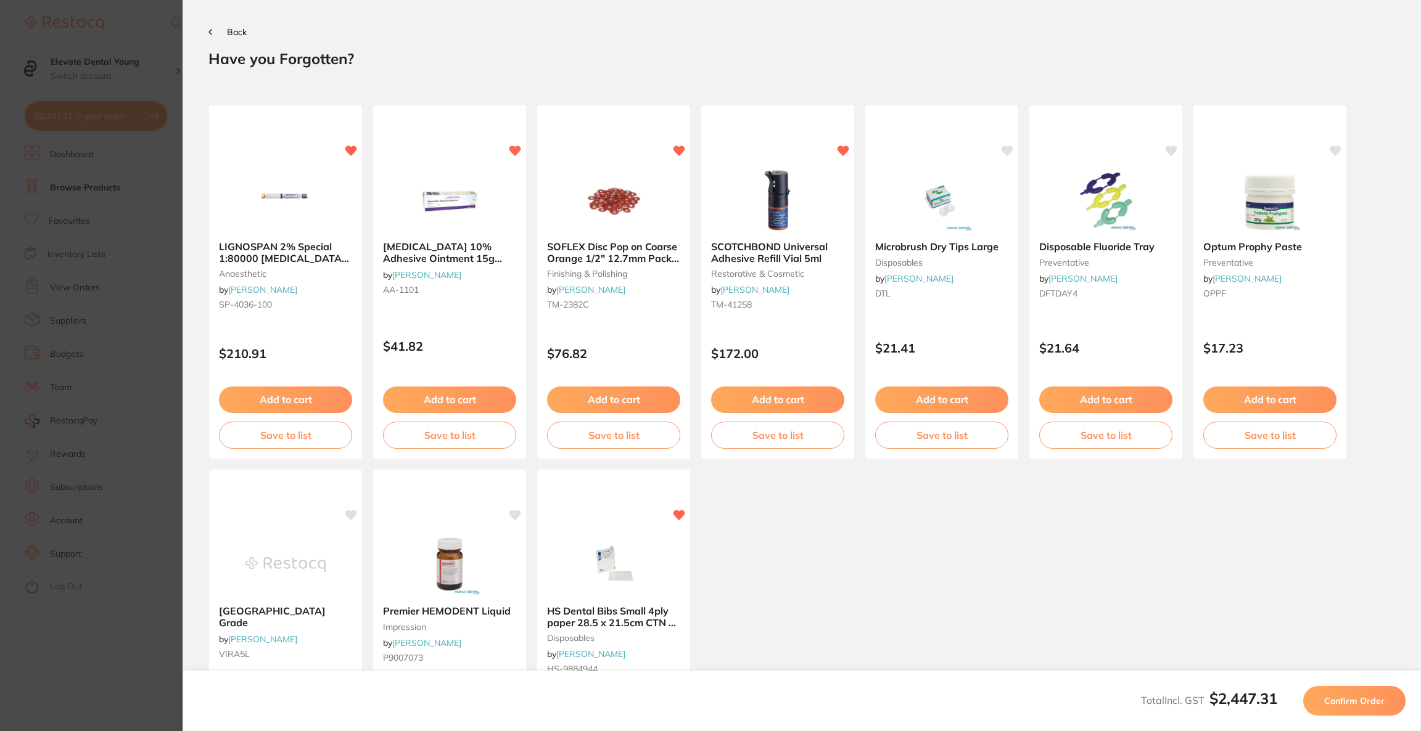
click at [1345, 702] on span "Confirm Order" at bounding box center [1354, 701] width 60 height 11
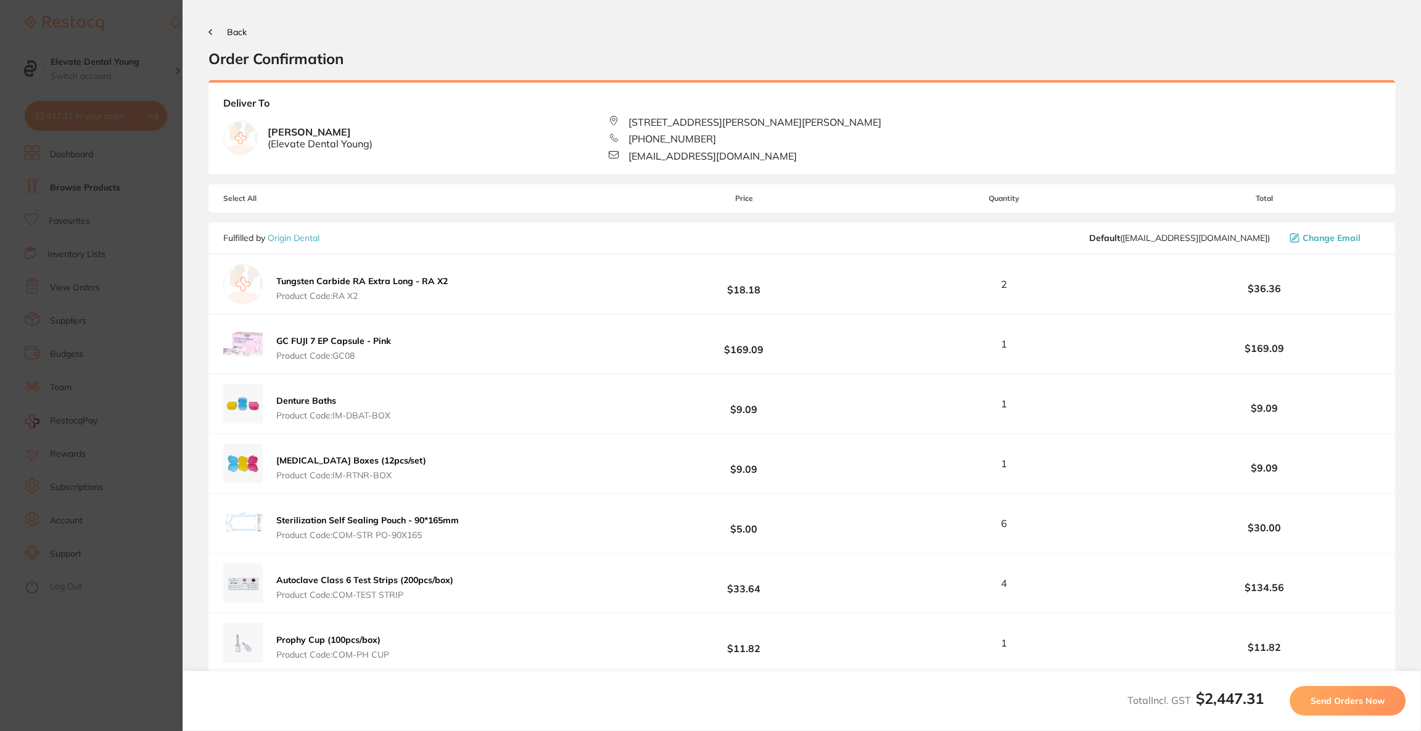
click at [1345, 702] on span "Send Orders Now" at bounding box center [1347, 701] width 74 height 11
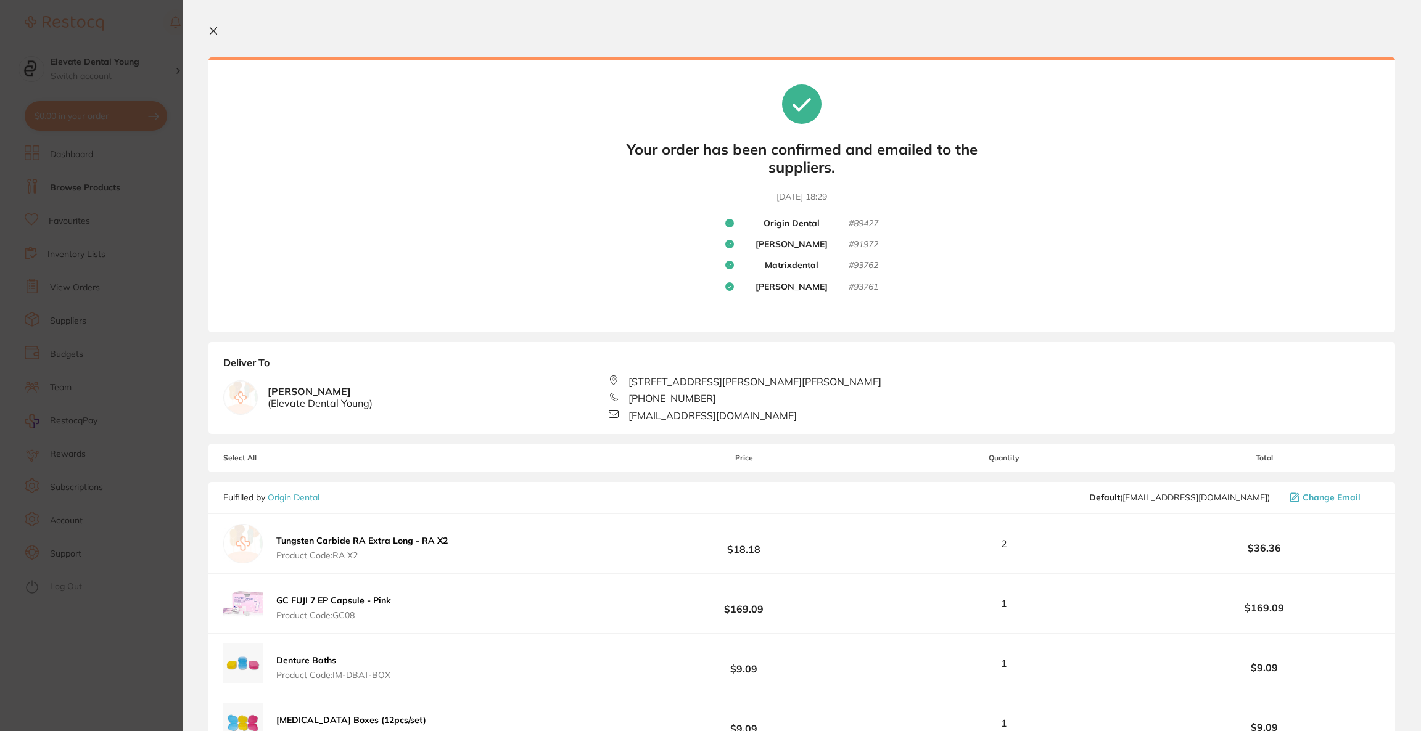
click at [108, 28] on section "Update RRP Set your pre negotiated price for this item. Item Agreed RRP (excl. …" at bounding box center [710, 365] width 1421 height 731
